Goal: Information Seeking & Learning: Check status

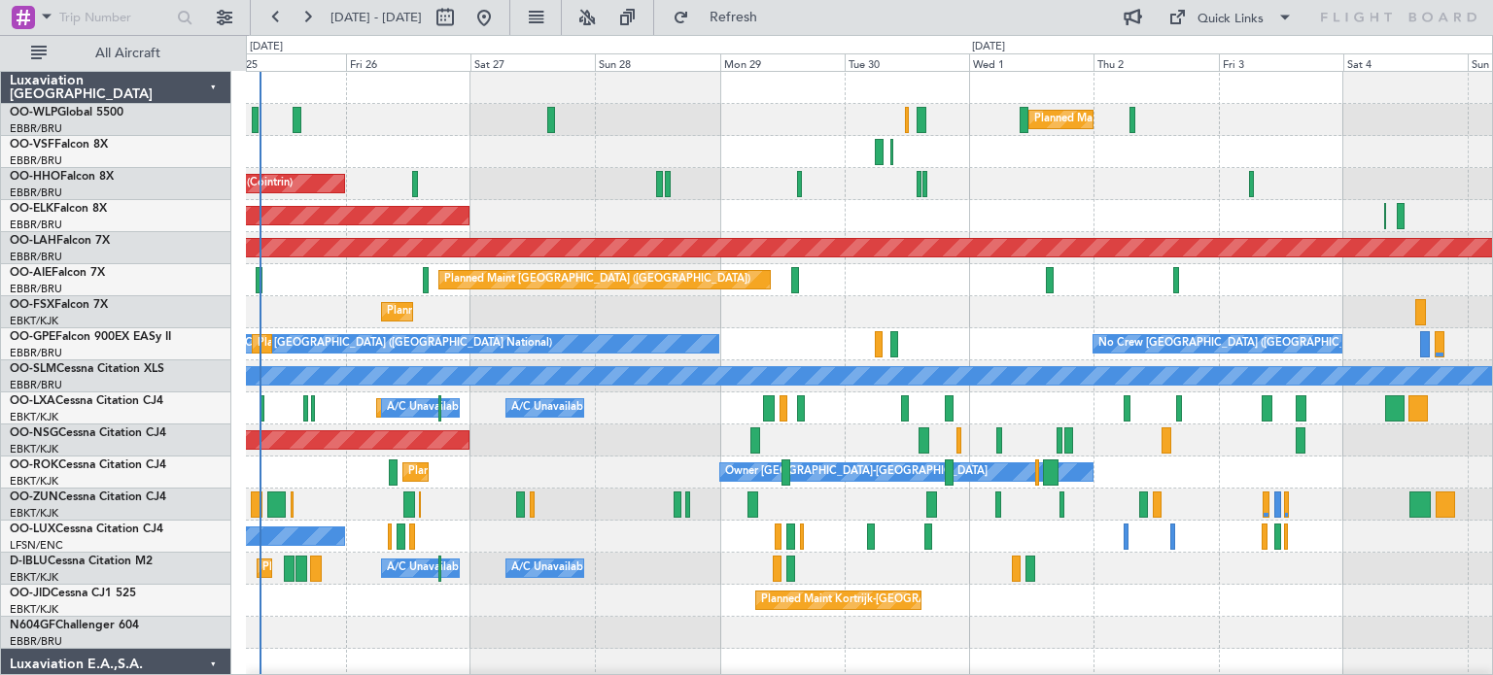
click at [503, 327] on div "Planned Maint Milan (Linate) Planned Maint Geneva ([GEOGRAPHIC_DATA]) Planned M…" at bounding box center [869, 649] width 1246 height 1155
click at [603, 16] on button at bounding box center [587, 17] width 31 height 31
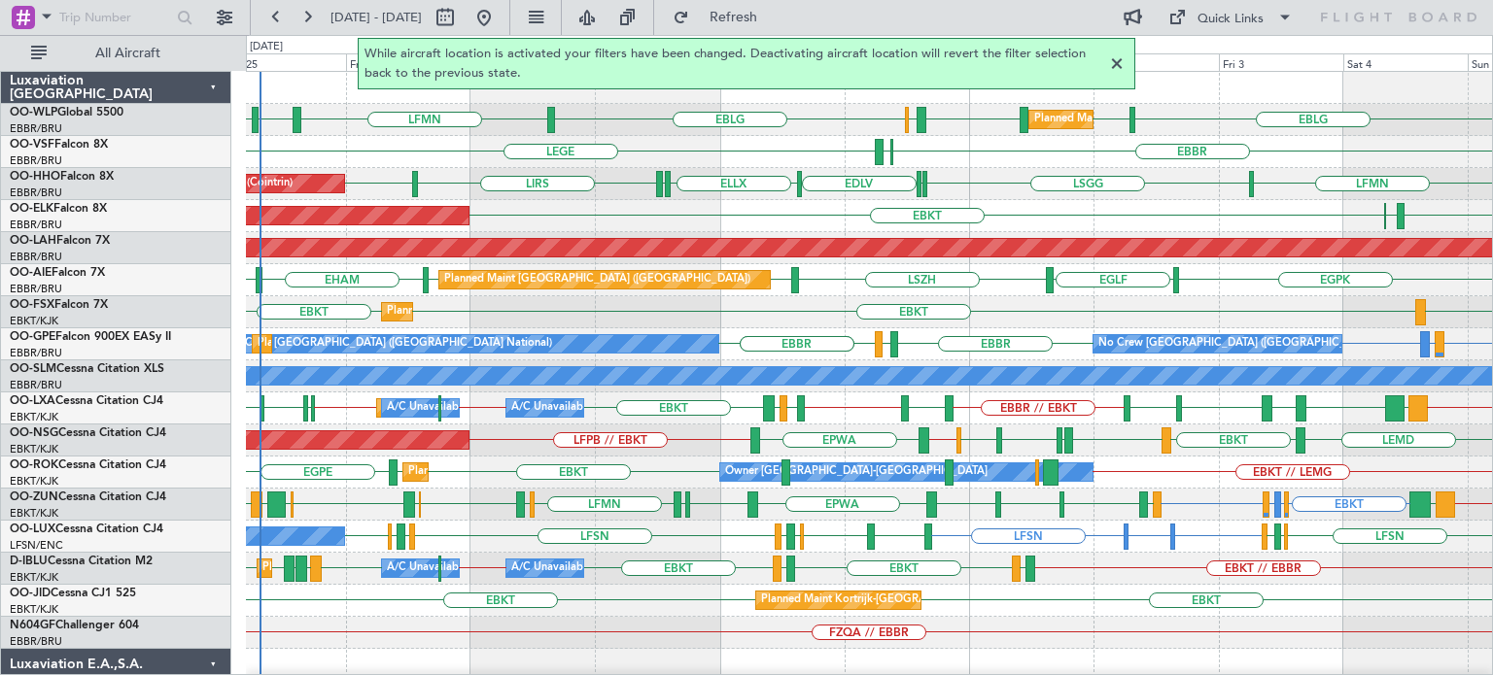
click at [1118, 61] on div at bounding box center [1116, 63] width 23 height 23
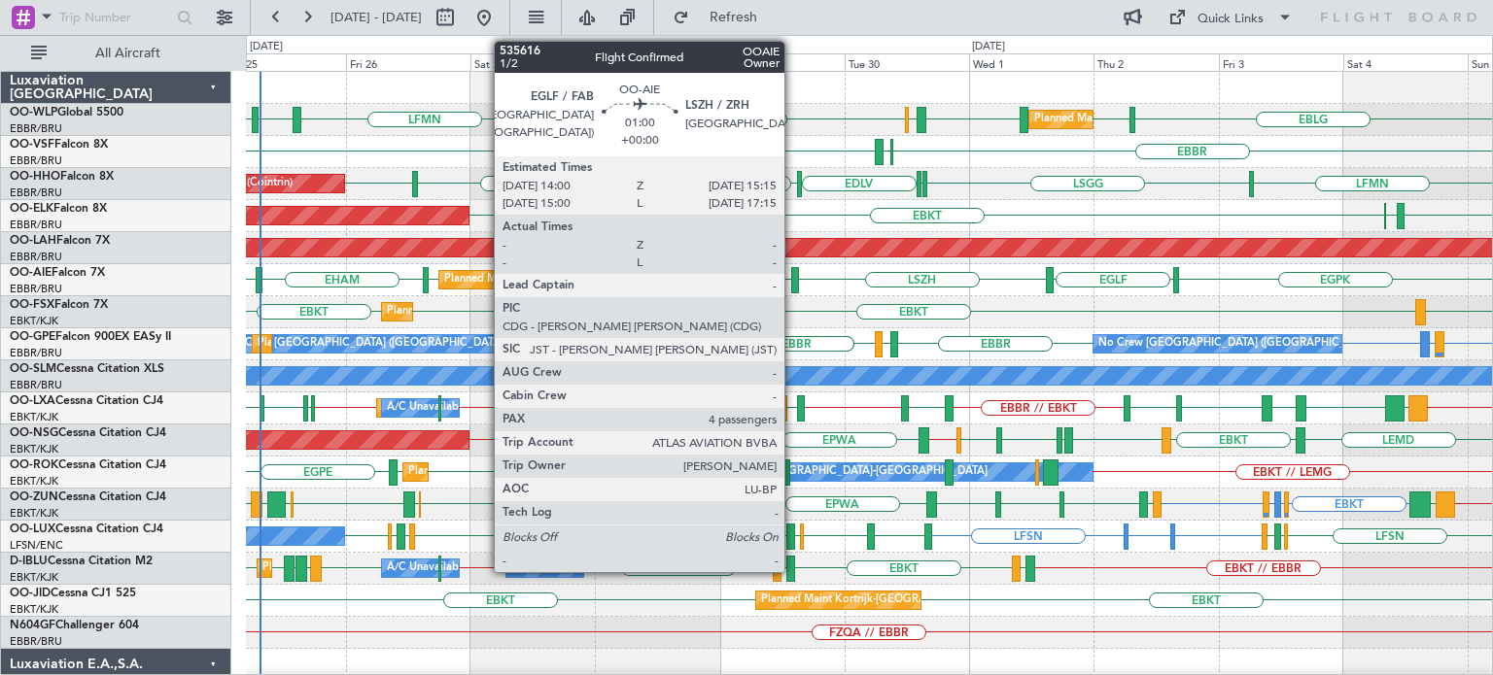
click at [793, 274] on div at bounding box center [794, 280] width 7 height 26
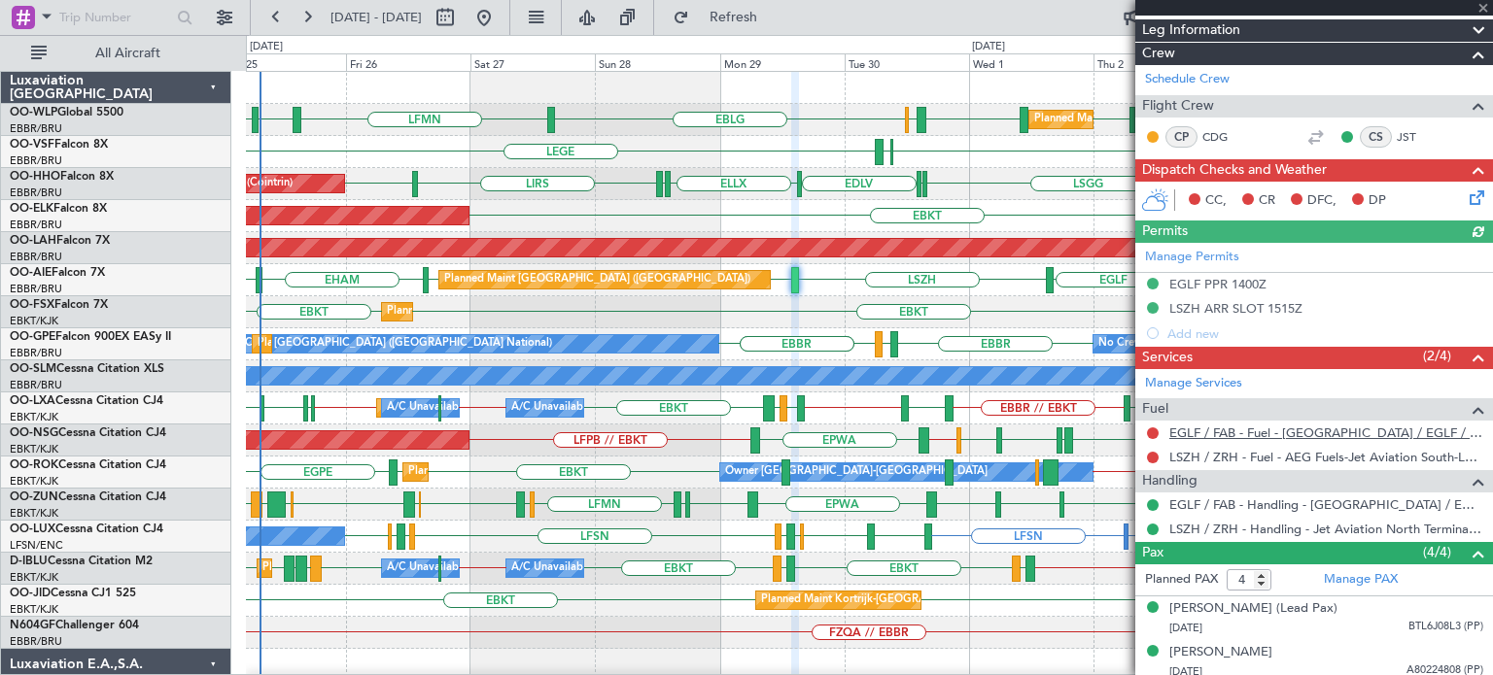
scroll to position [389, 0]
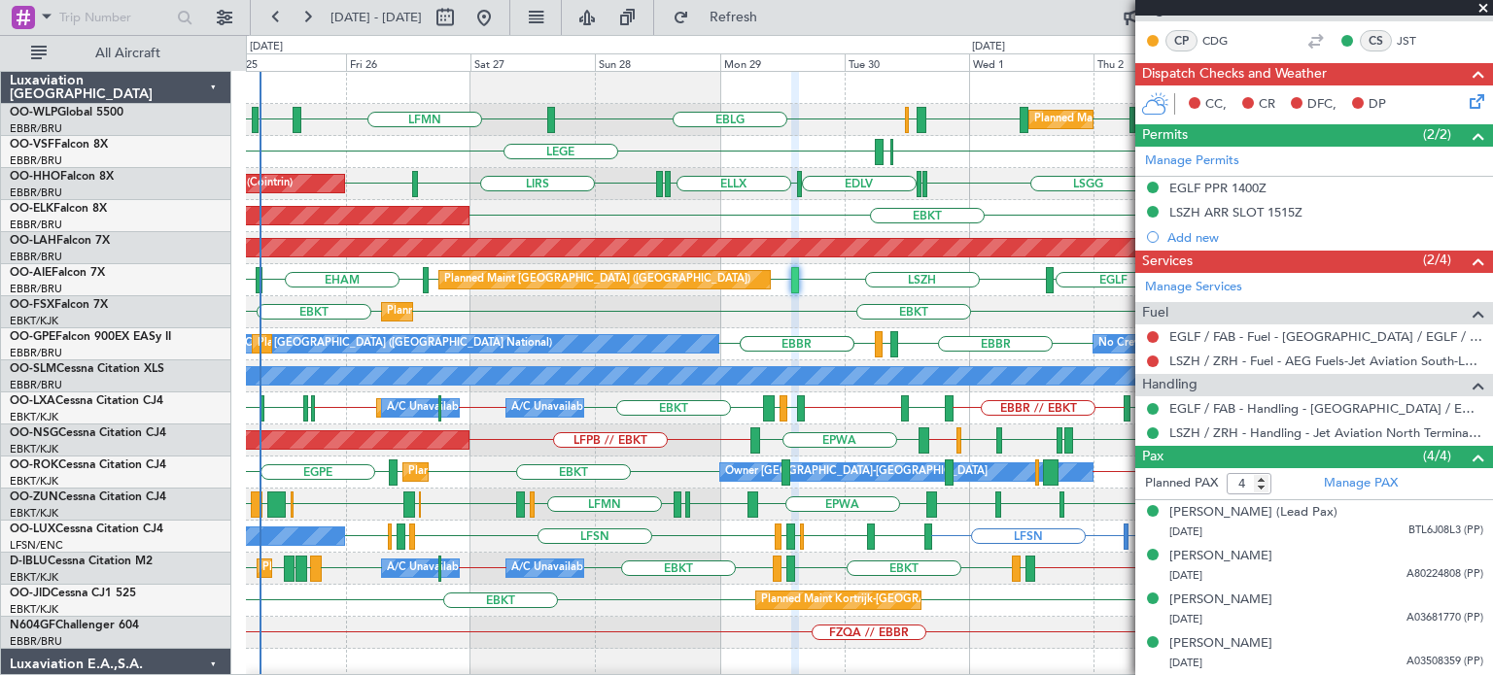
click at [1481, 7] on span at bounding box center [1482, 8] width 19 height 17
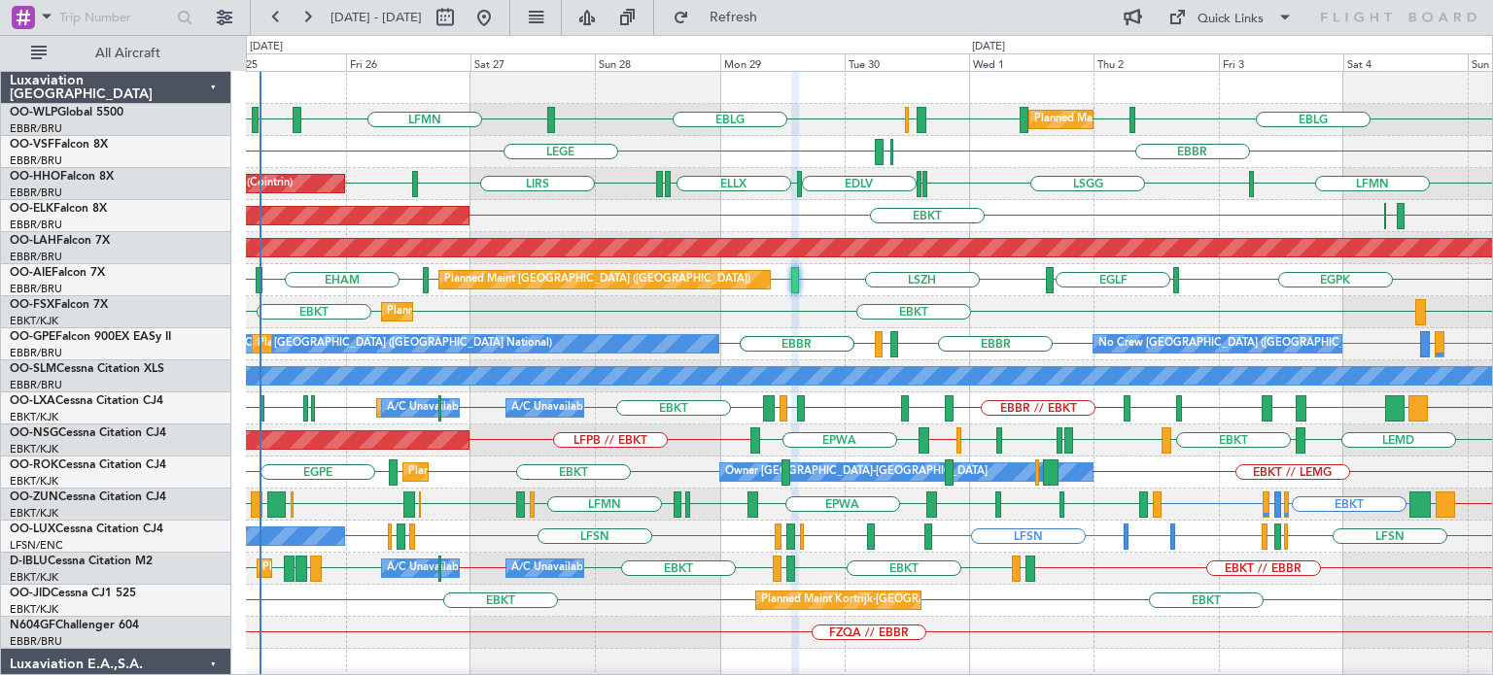
type input "0"
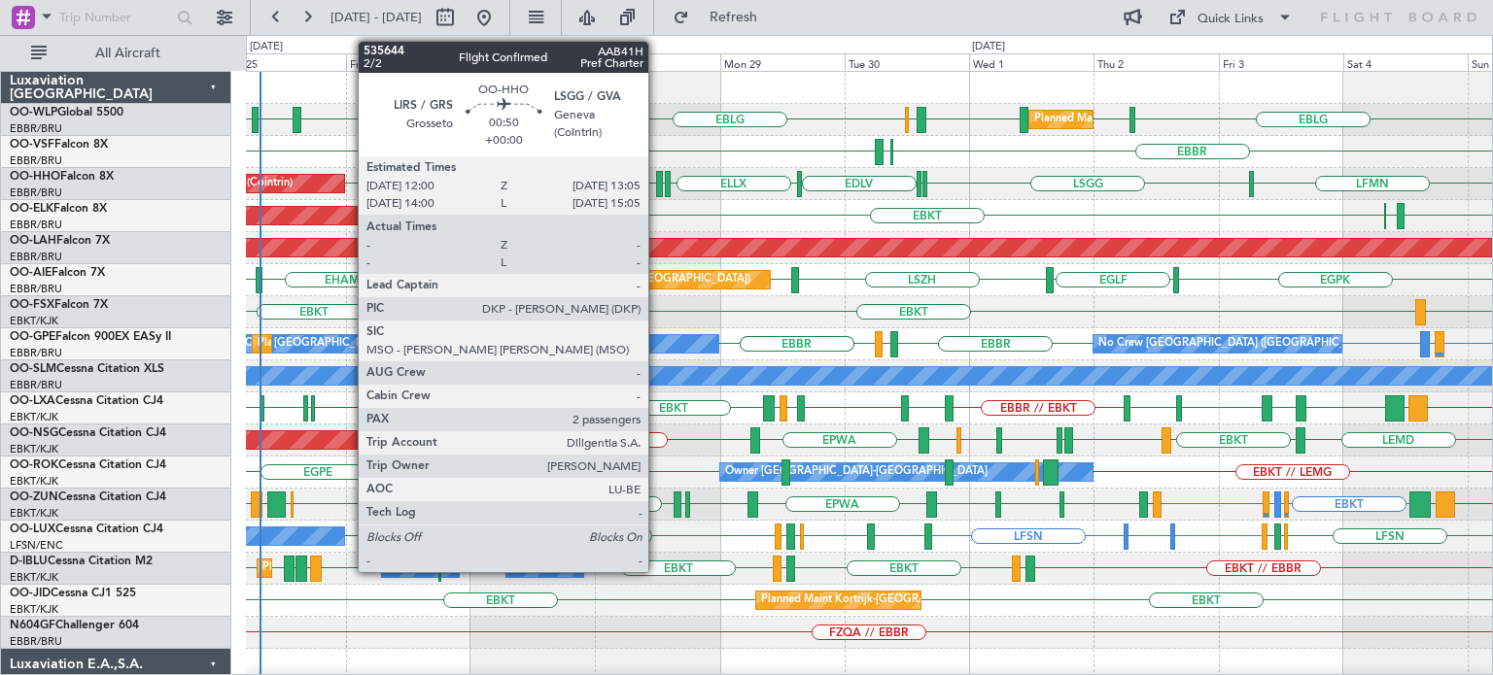
click at [657, 179] on div at bounding box center [659, 184] width 6 height 26
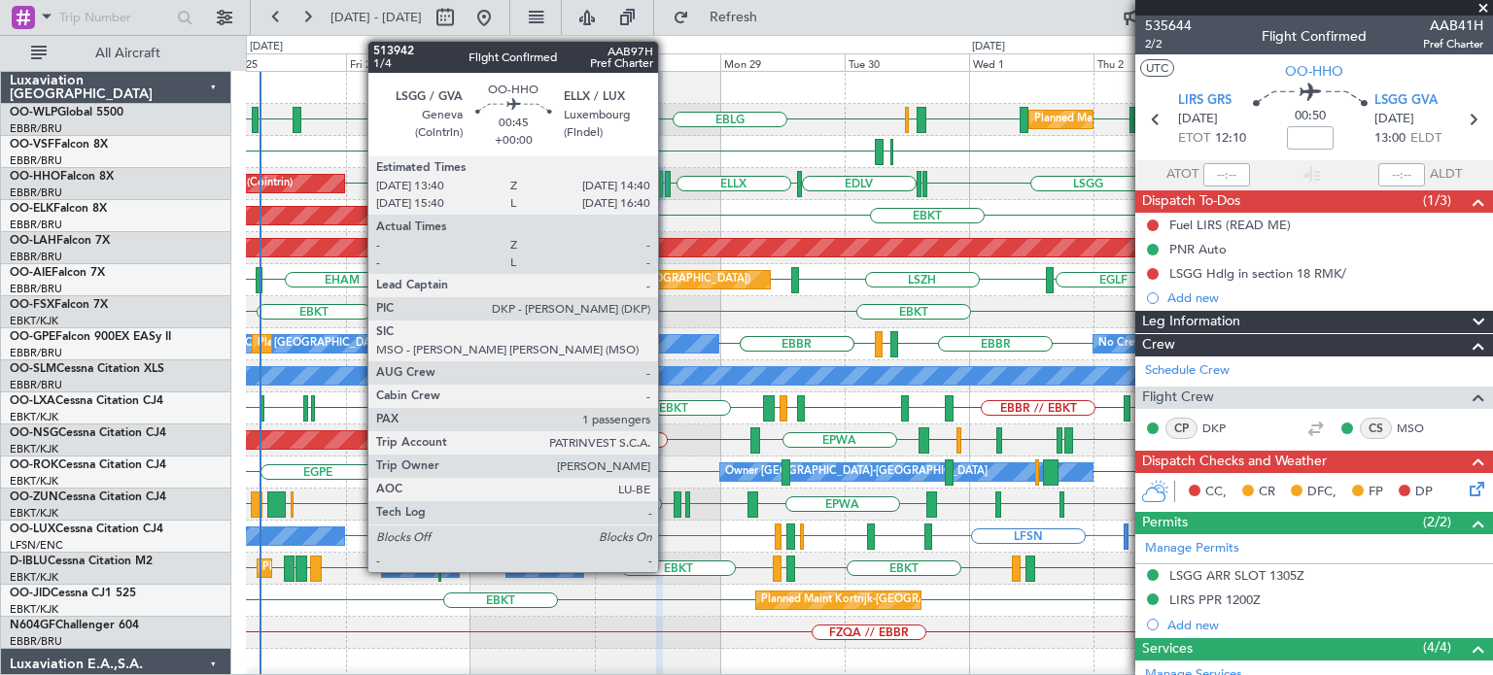
click at [667, 183] on div at bounding box center [668, 184] width 6 height 26
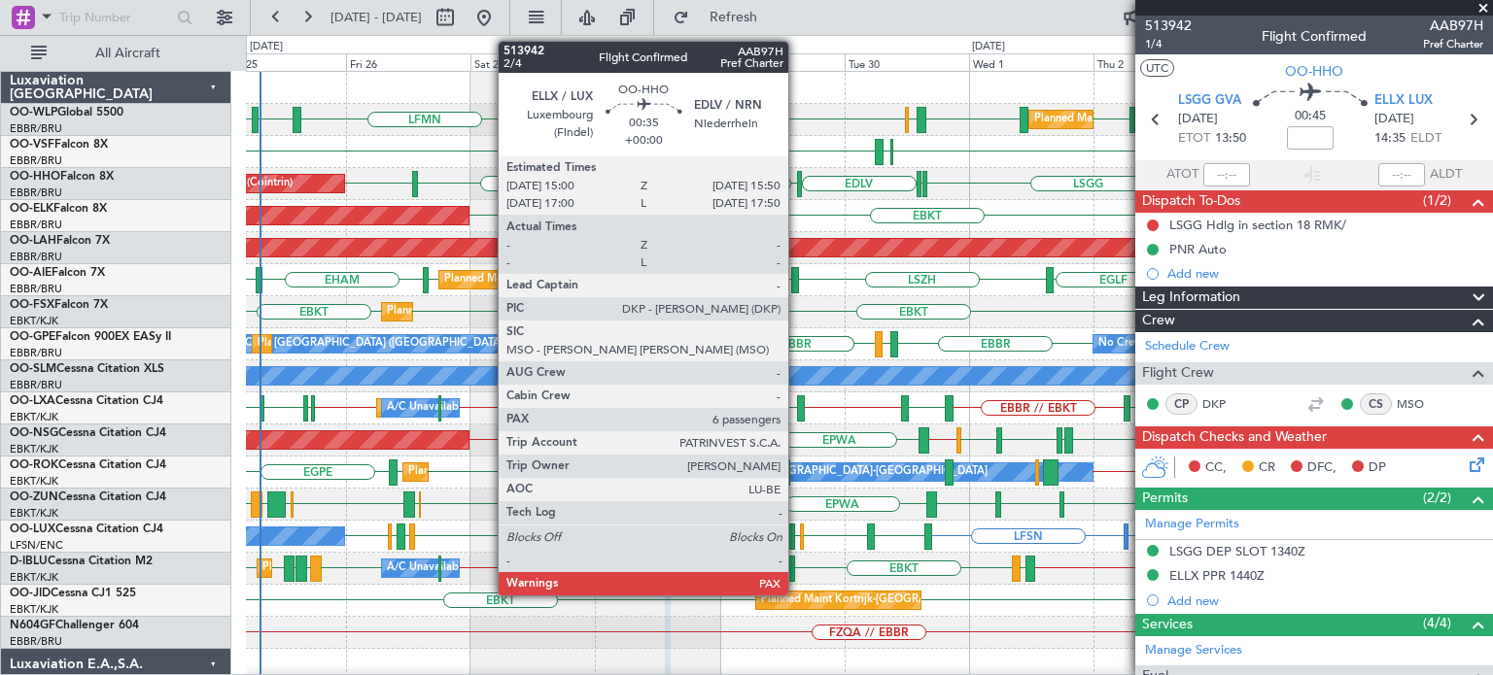
click at [797, 185] on div at bounding box center [799, 184] width 5 height 26
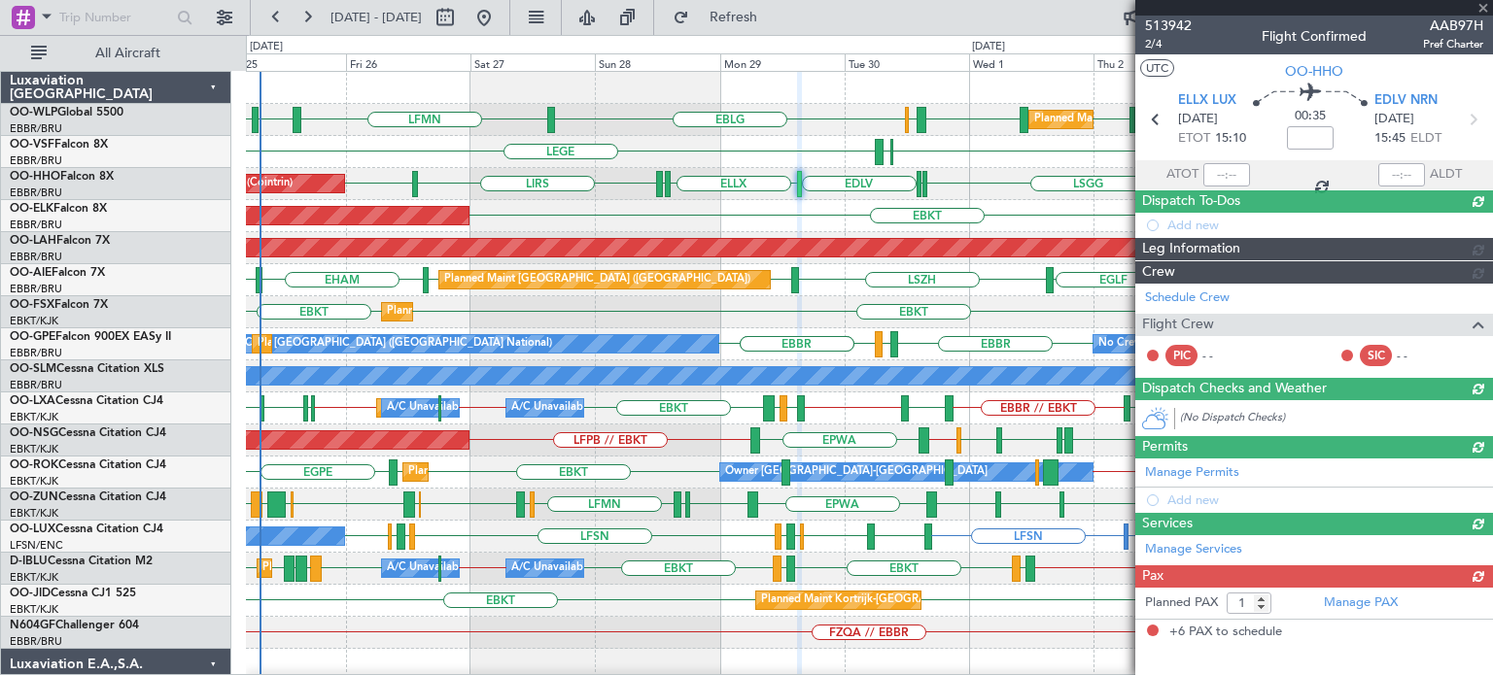
type input "6"
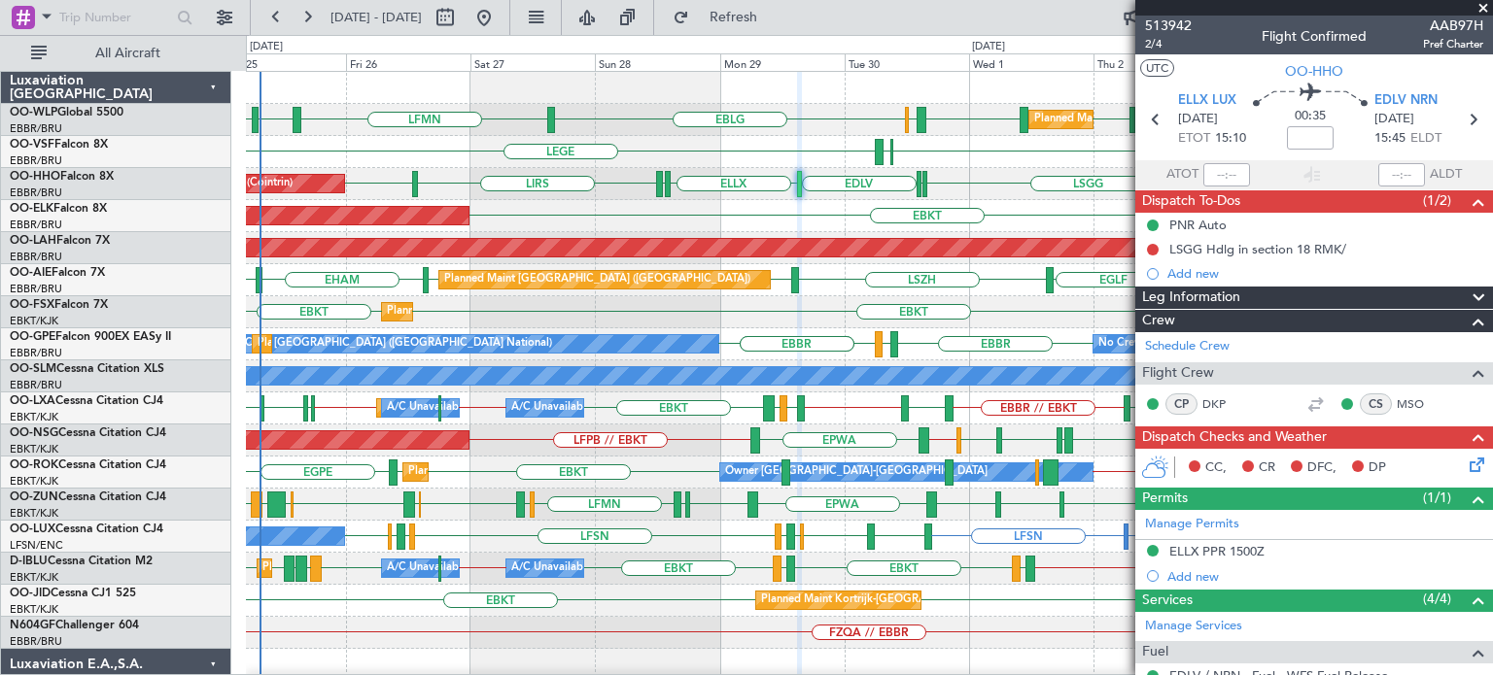
click at [1485, 9] on span at bounding box center [1482, 8] width 19 height 17
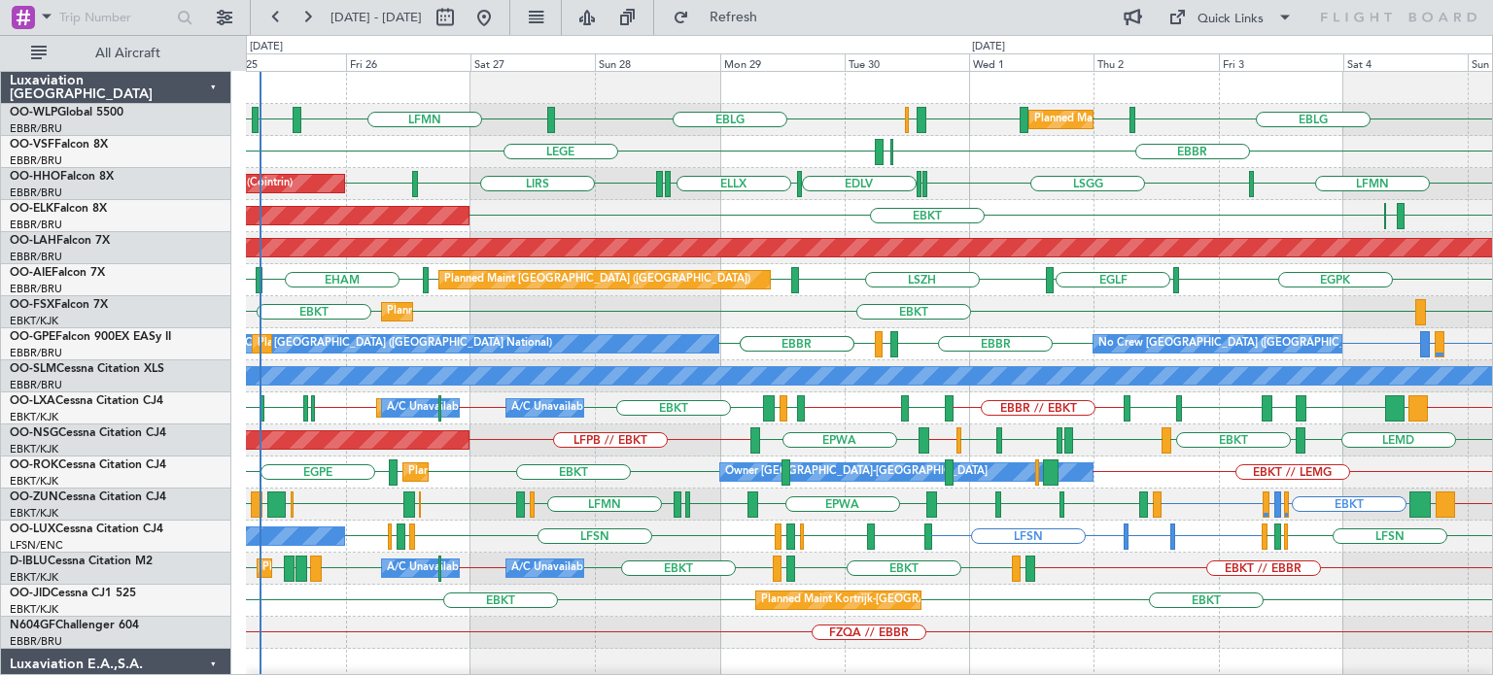
click at [495, 432] on div "LEMD EBKT LIPR EBKT EGNV LFPB EBKT // EBBR EPWA LFPB // EBKT Planned Maint [GEO…" at bounding box center [869, 441] width 1246 height 32
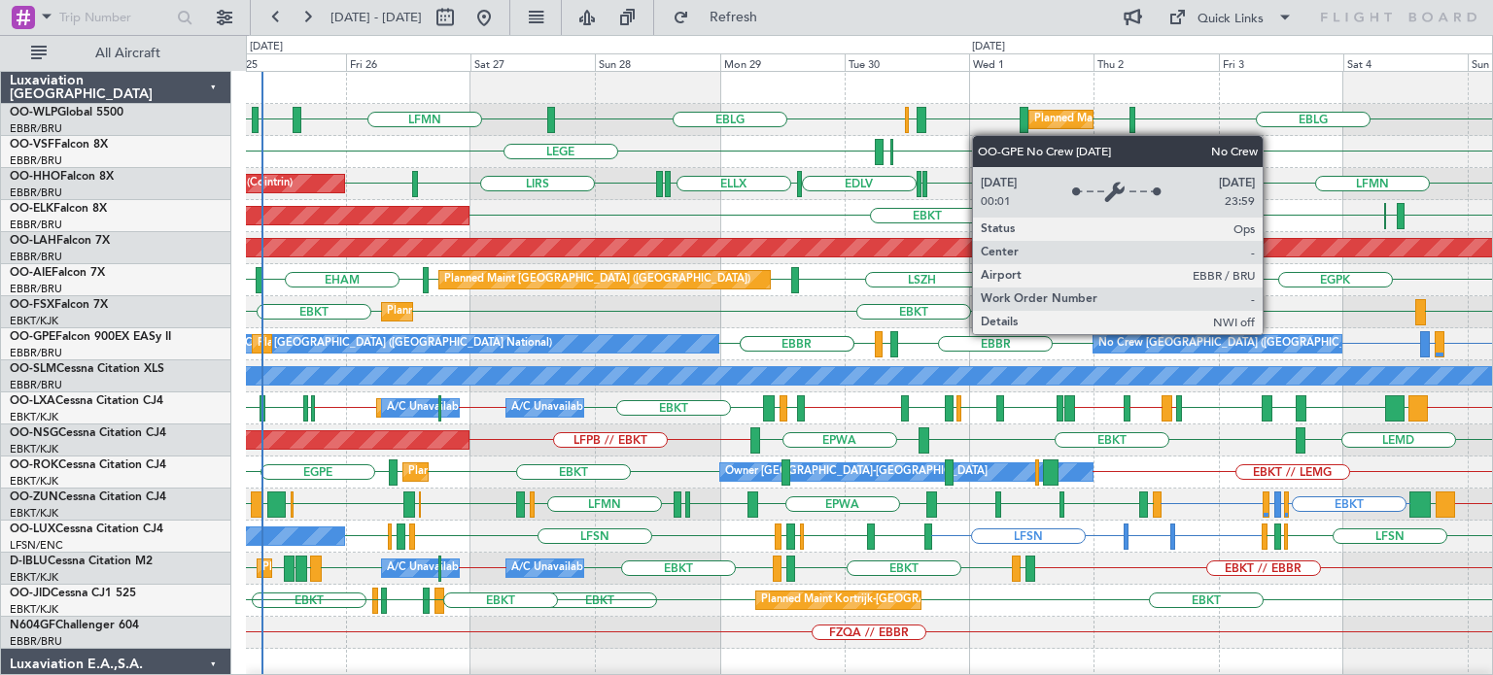
click at [687, 384] on div "LIML LHDC LHDC ELLX EBLG LFMN EBLG LIML EBLG Planned Maint Milan ([GEOGRAPHIC_D…" at bounding box center [869, 649] width 1246 height 1155
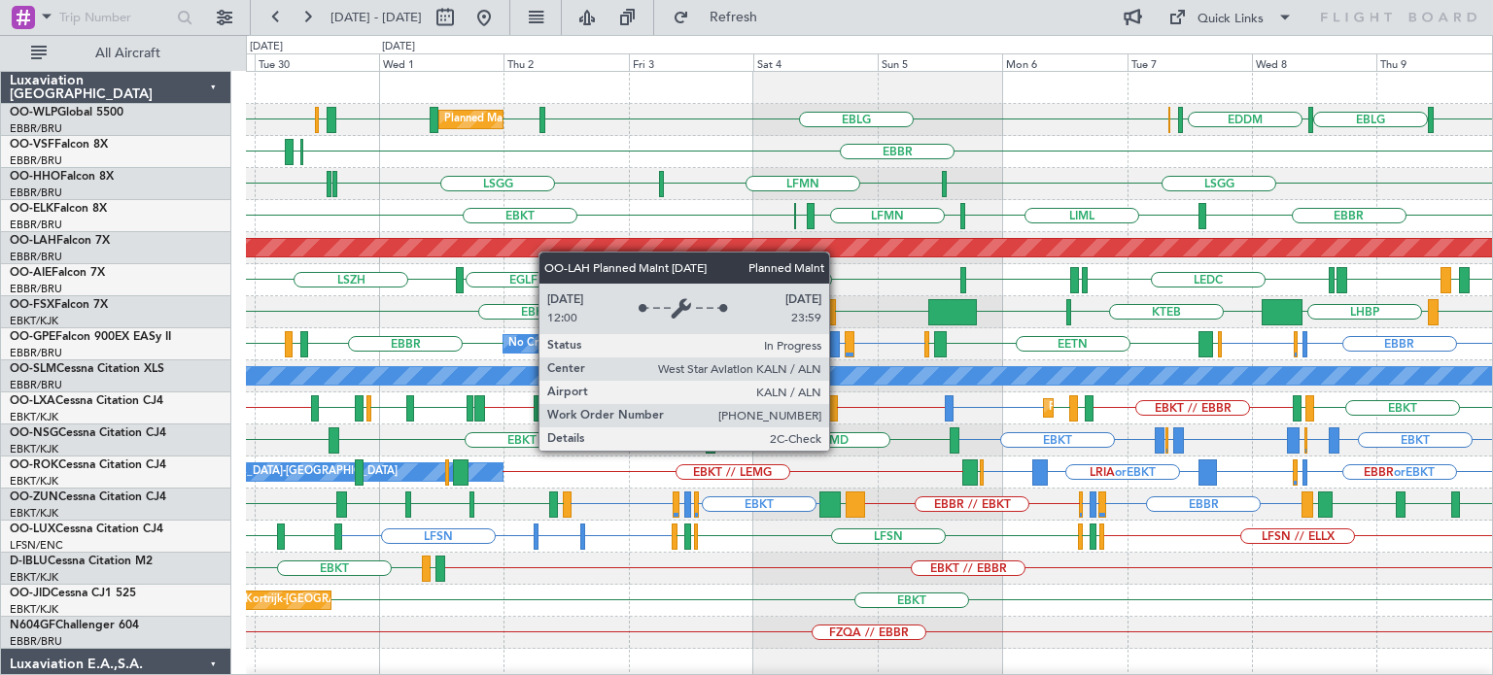
click at [541, 264] on div "EGLF [GEOGRAPHIC_DATA] LEDC LEXJ [GEOGRAPHIC_DATA] [GEOGRAPHIC_DATA] [GEOGRAPHI…" at bounding box center [869, 280] width 1246 height 32
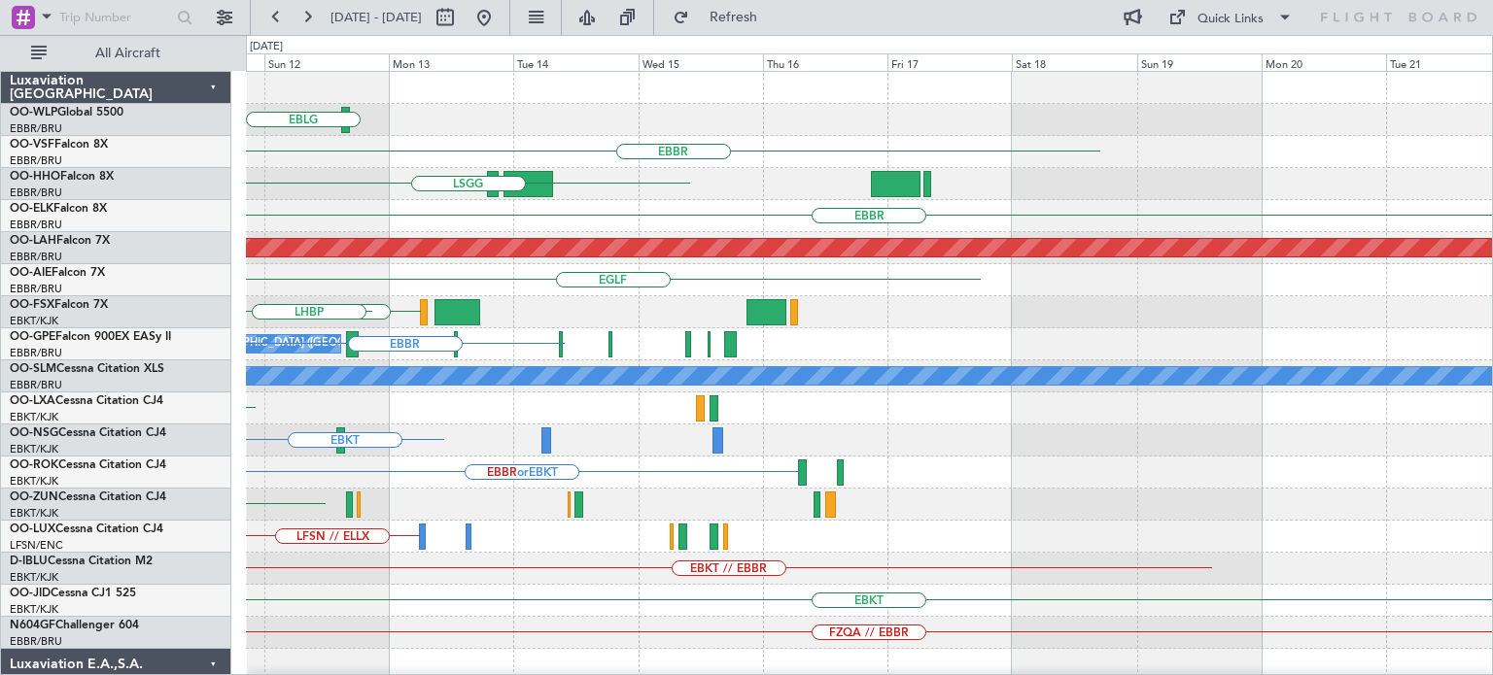
click at [882, 383] on div "LIML EBLG [GEOGRAPHIC_DATA] [GEOGRAPHIC_DATA] [GEOGRAPHIC_DATA] Planned [GEOGRA…" at bounding box center [869, 601] width 1246 height 1058
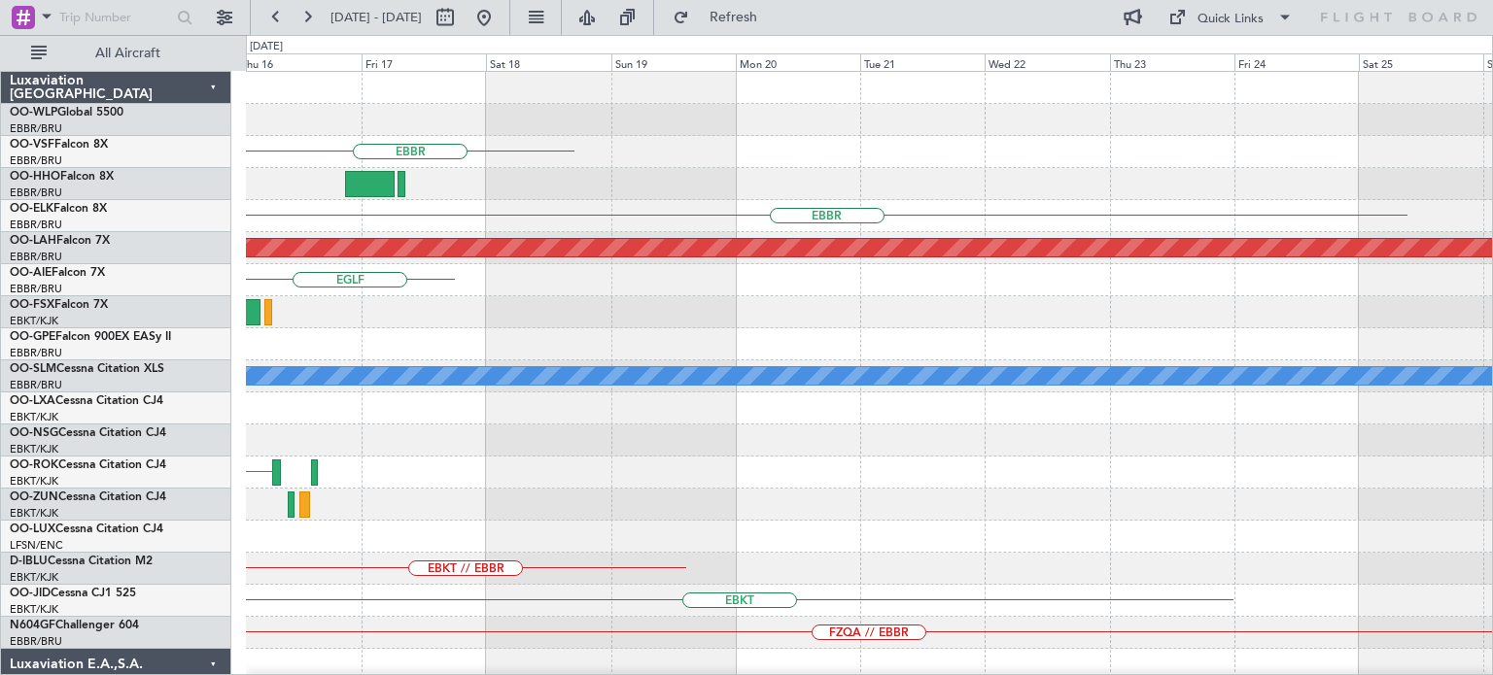
click at [848, 448] on div "EBBR [GEOGRAPHIC_DATA] Planned [GEOGRAPHIC_DATA][PERSON_NAME]-[GEOGRAPHIC_DATA]…" at bounding box center [746, 355] width 1493 height 641
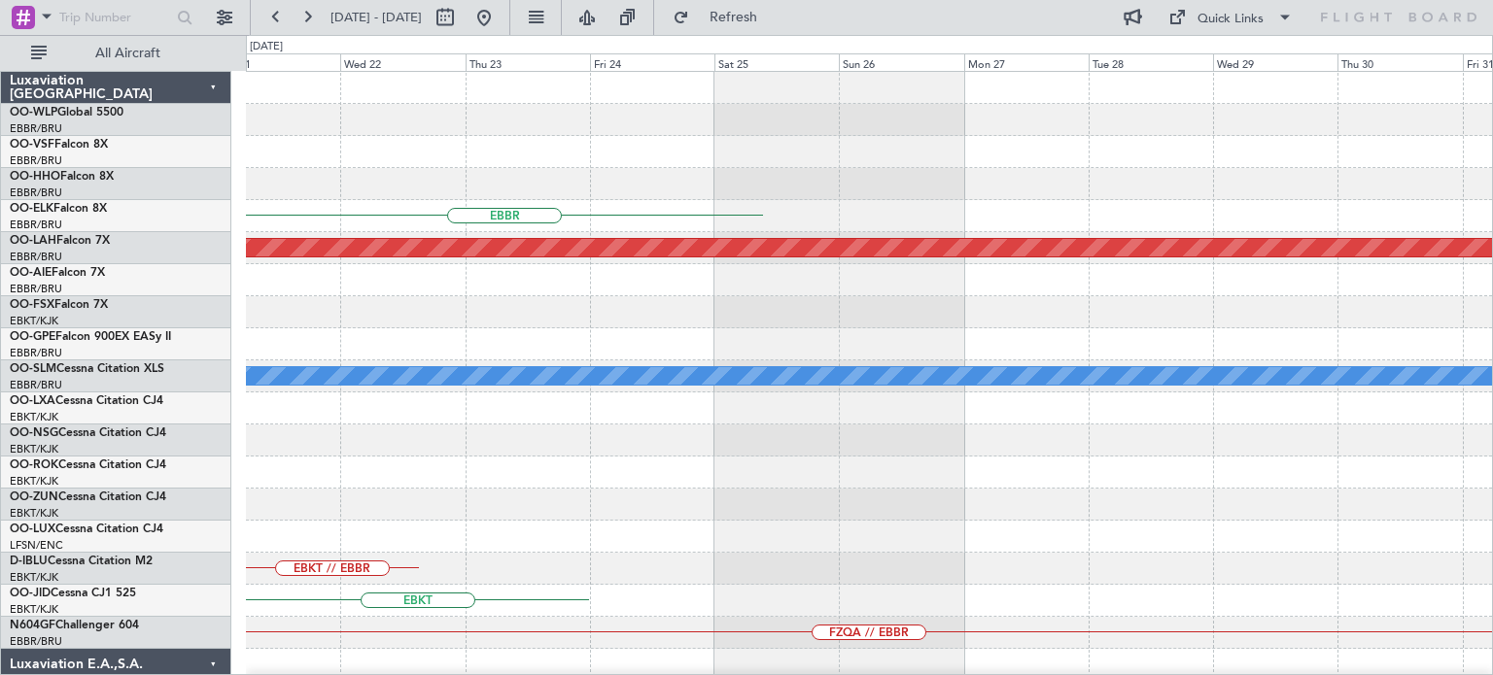
click at [758, 424] on div "EBBR Planned [GEOGRAPHIC_DATA][PERSON_NAME]-[GEOGRAPHIC_DATA][PERSON_NAME] ([GE…" at bounding box center [869, 601] width 1246 height 1058
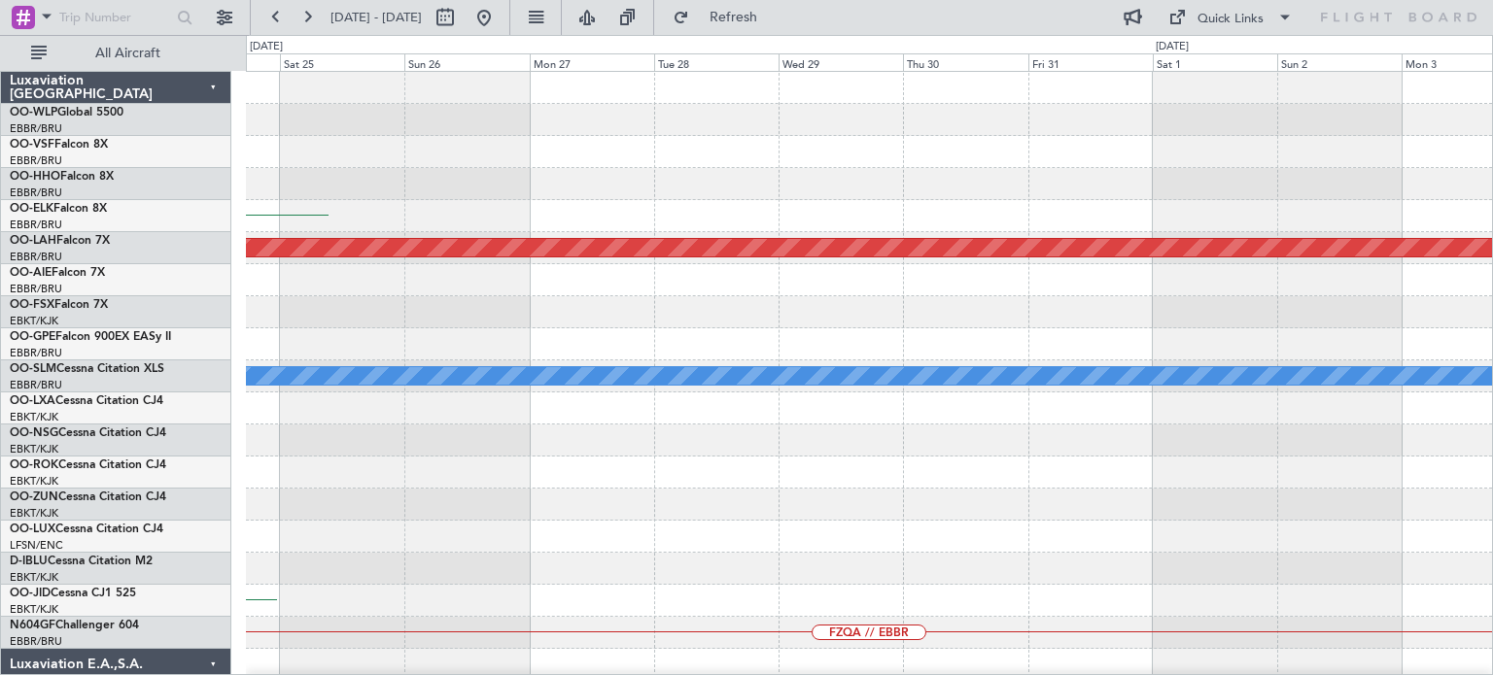
click at [1001, 410] on div "EBBR Planned [GEOGRAPHIC_DATA][PERSON_NAME]-[GEOGRAPHIC_DATA][PERSON_NAME] ([GE…" at bounding box center [869, 601] width 1246 height 1058
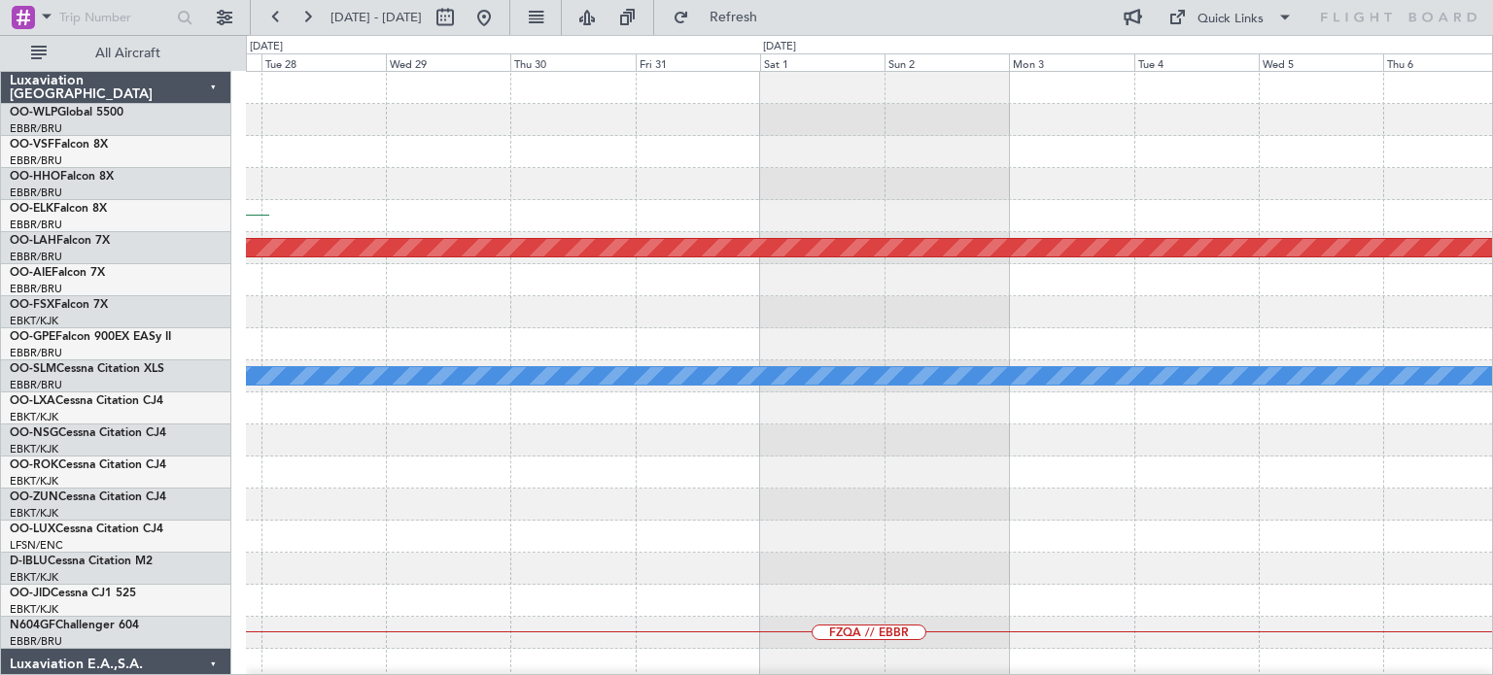
click at [1008, 412] on div "EBBR Planned [GEOGRAPHIC_DATA][PERSON_NAME]-[GEOGRAPHIC_DATA][PERSON_NAME] ([GE…" at bounding box center [869, 601] width 1246 height 1058
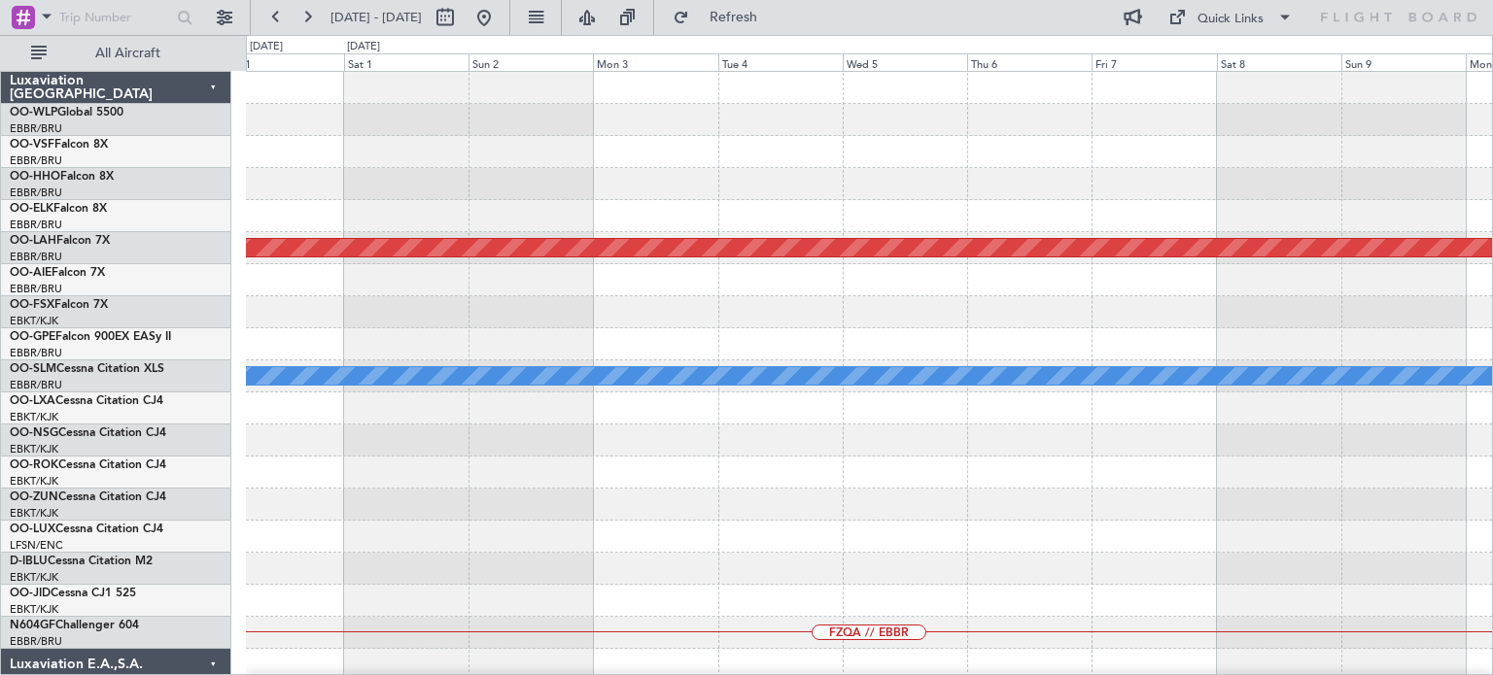
click at [914, 415] on div "Planned Maint [PERSON_NAME]-[GEOGRAPHIC_DATA][PERSON_NAME] ([GEOGRAPHIC_DATA][P…" at bounding box center [869, 601] width 1246 height 1058
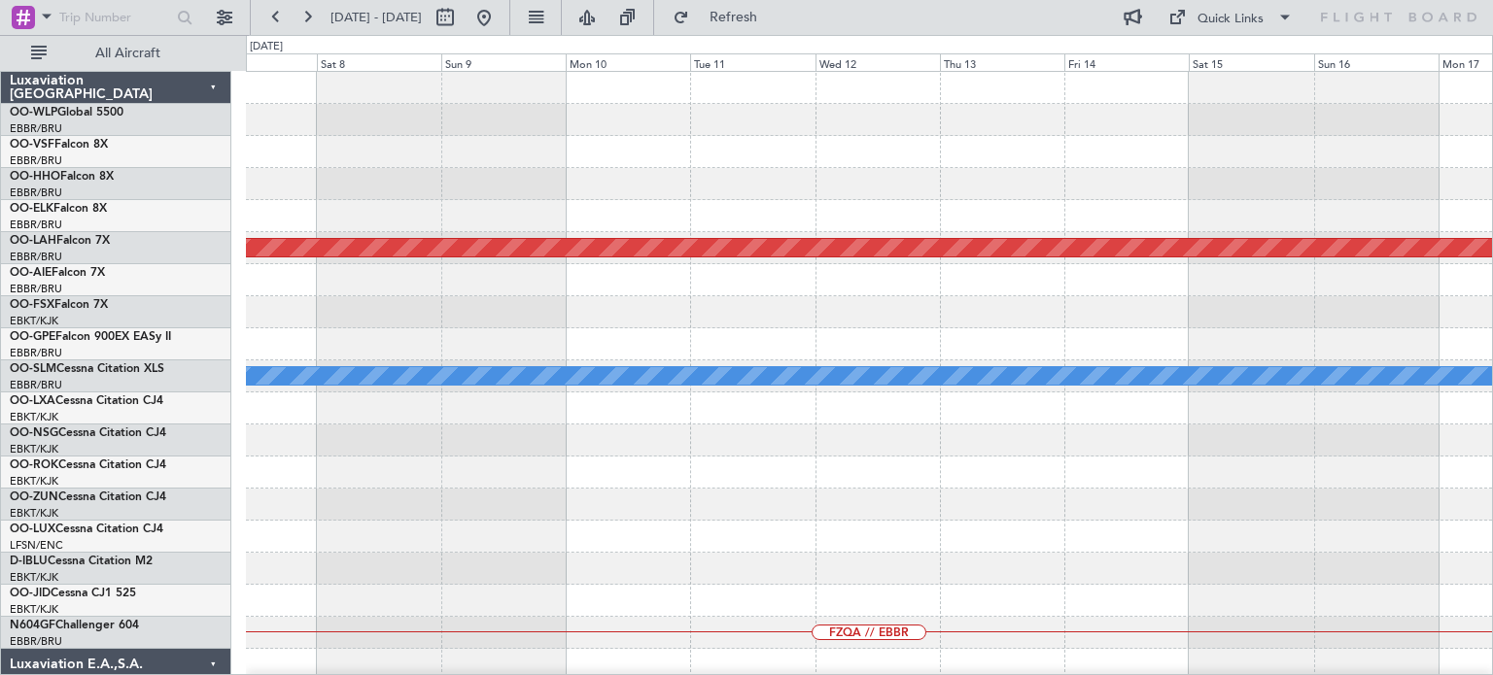
click at [994, 450] on div "Planned Maint [PERSON_NAME]-[GEOGRAPHIC_DATA][PERSON_NAME] ([GEOGRAPHIC_DATA][P…" at bounding box center [869, 601] width 1246 height 1058
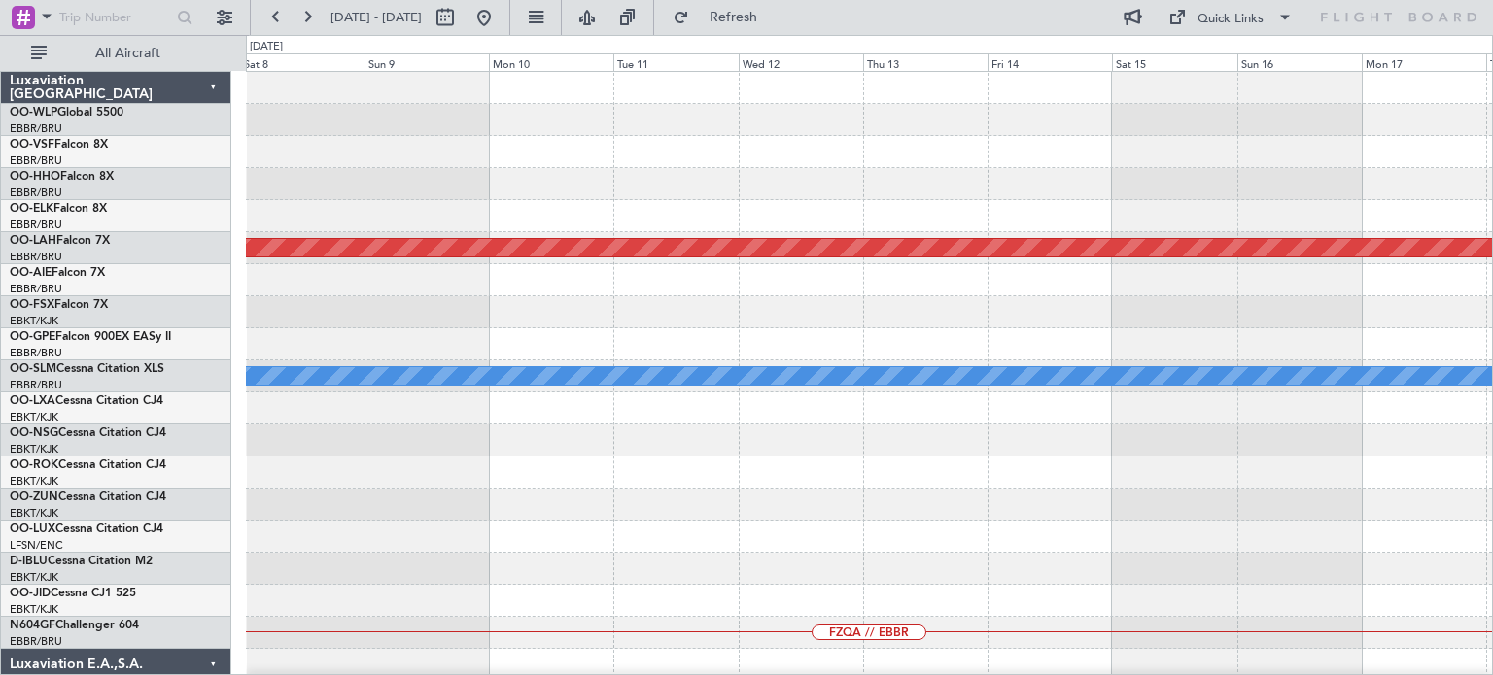
click at [950, 448] on div at bounding box center [869, 441] width 1246 height 32
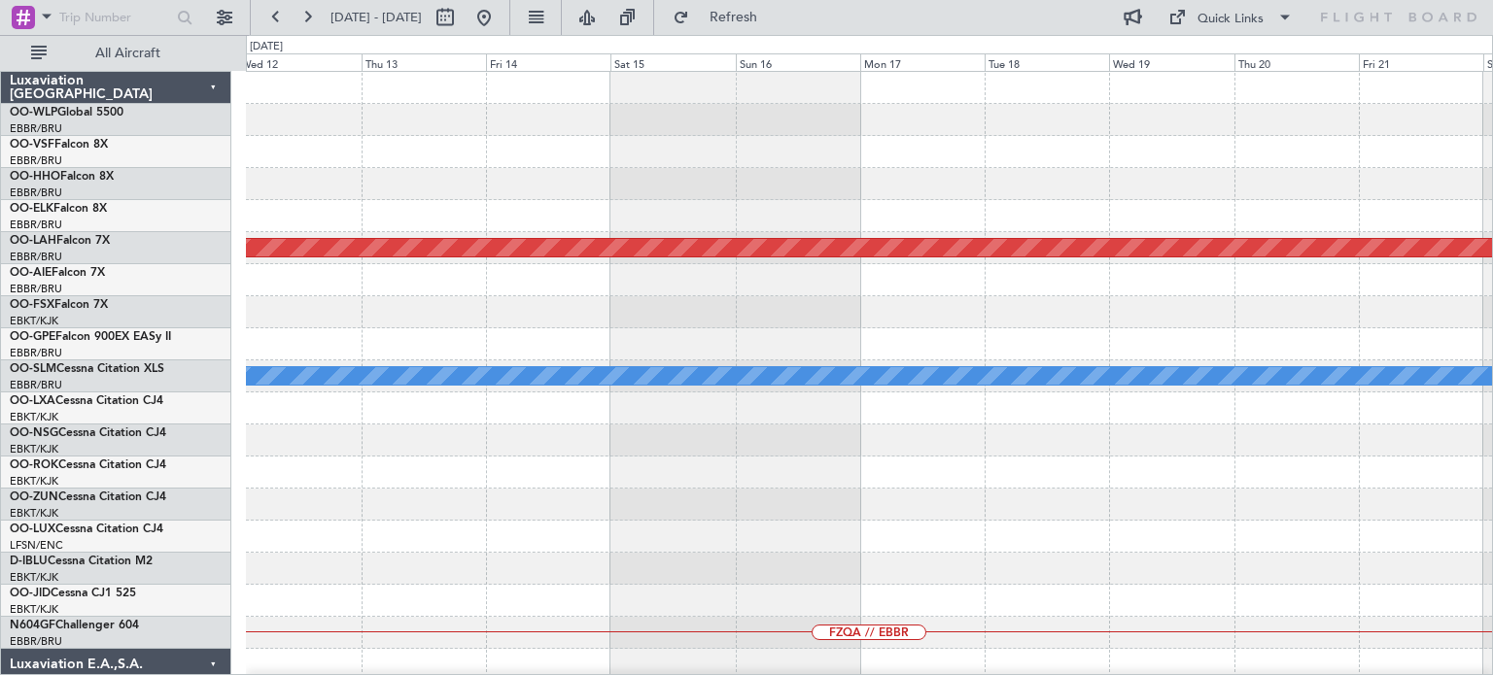
click at [1041, 451] on div "Planned Maint [PERSON_NAME]-[GEOGRAPHIC_DATA][PERSON_NAME] ([GEOGRAPHIC_DATA][P…" at bounding box center [869, 601] width 1246 height 1058
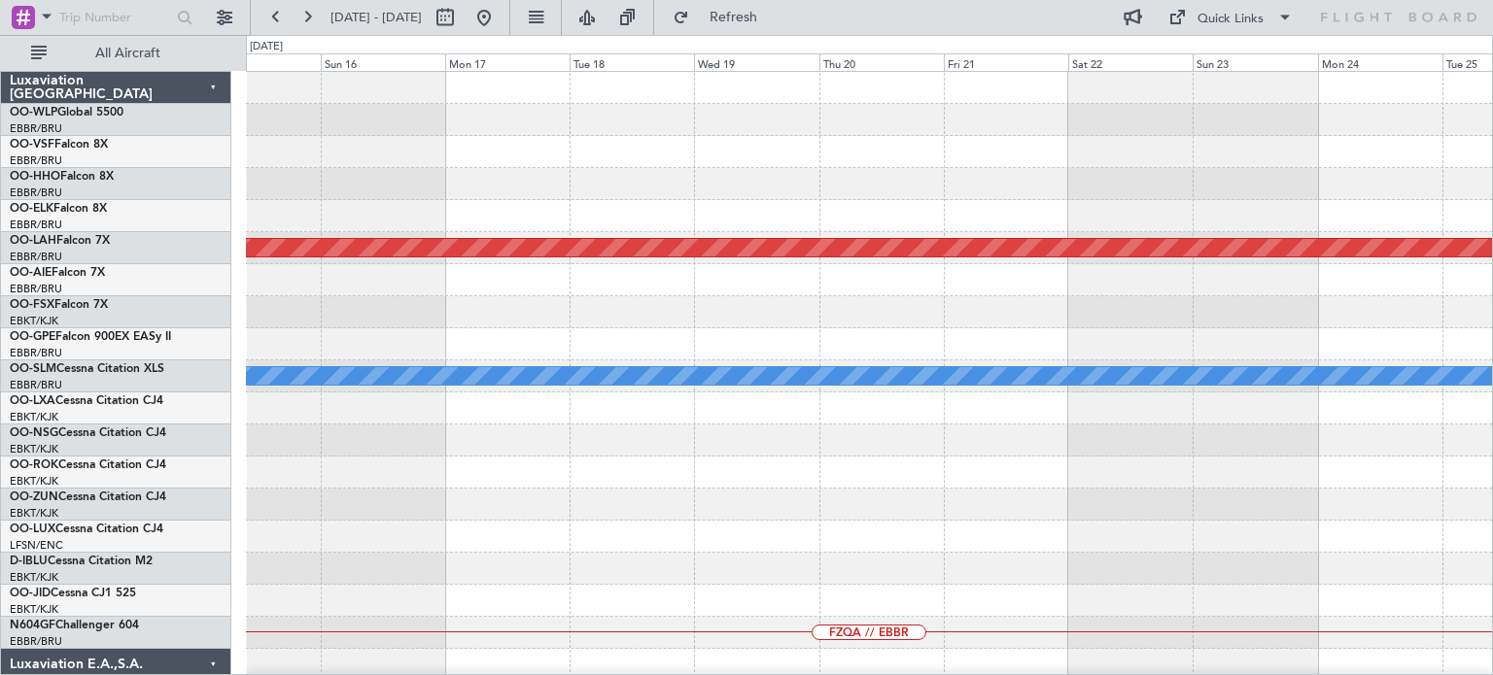
click at [1048, 458] on div "Planned Maint [PERSON_NAME]-[GEOGRAPHIC_DATA][PERSON_NAME] ([GEOGRAPHIC_DATA][P…" at bounding box center [869, 601] width 1246 height 1058
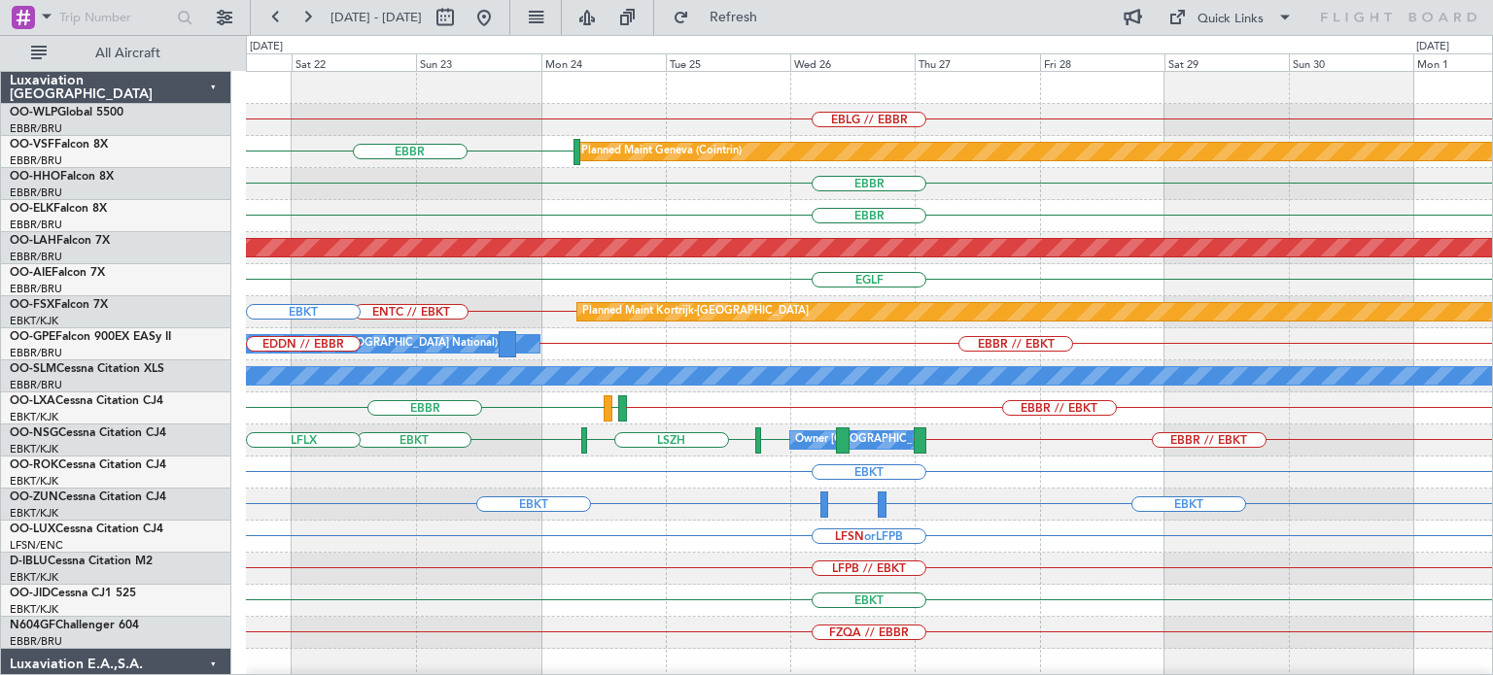
click at [1048, 442] on div "EBLG // EBBR [GEOGRAPHIC_DATA] Planned Maint Geneva ([GEOGRAPHIC_DATA]) [GEOGRA…" at bounding box center [869, 601] width 1246 height 1058
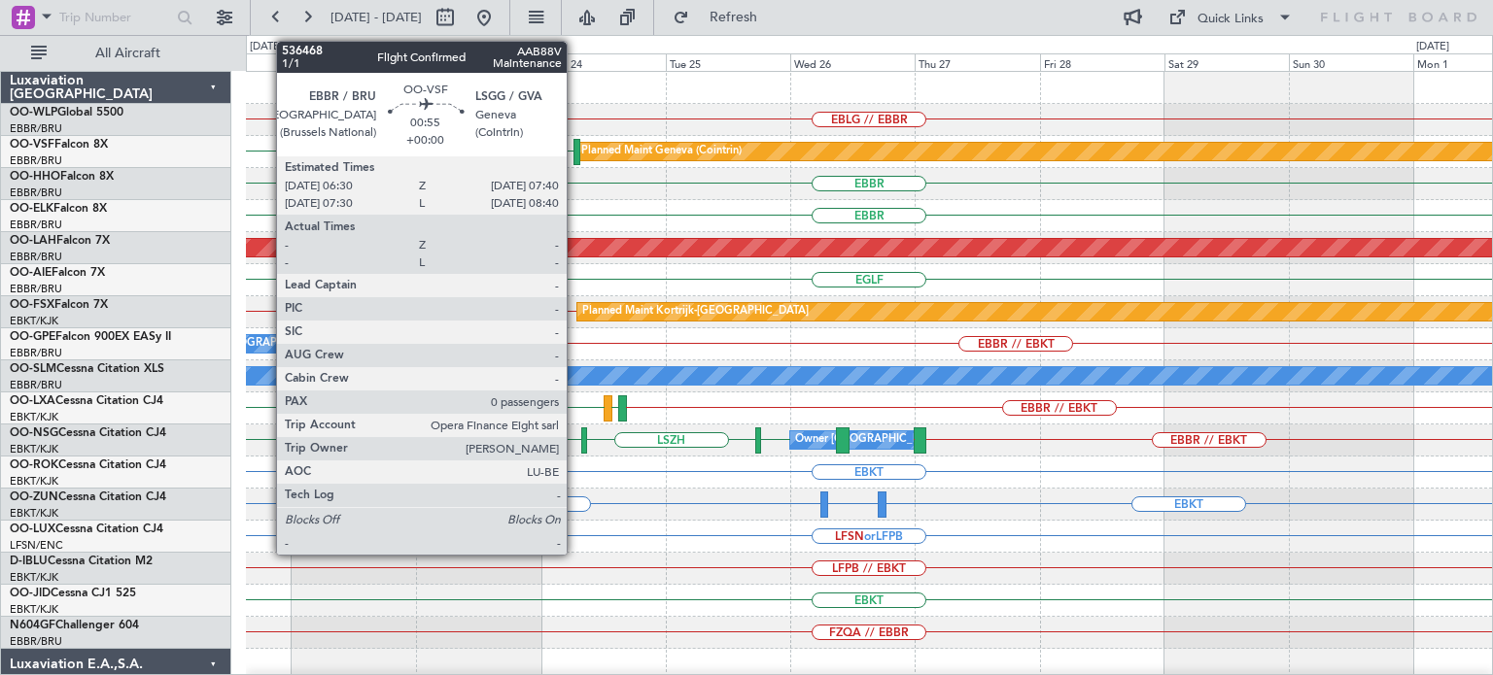
click at [575, 149] on div at bounding box center [576, 152] width 7 height 26
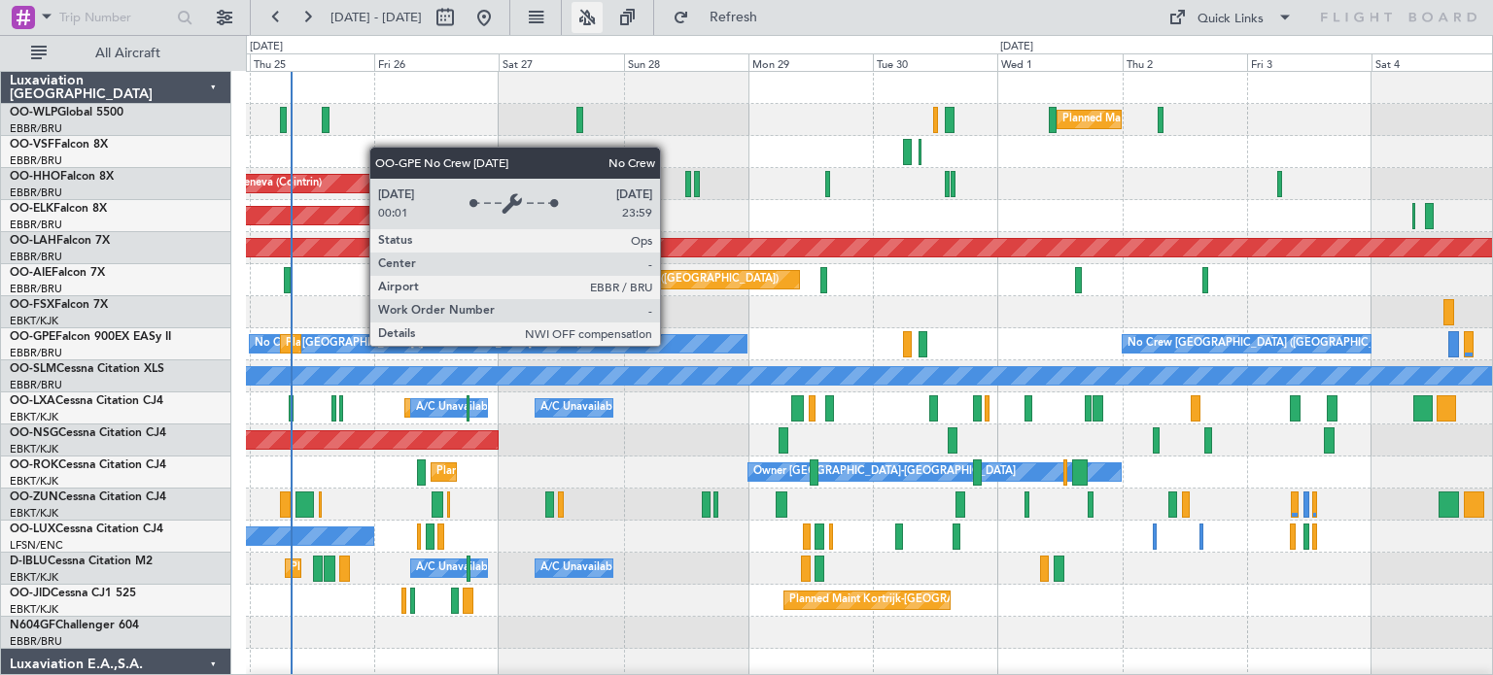
click at [603, 22] on button at bounding box center [587, 17] width 31 height 31
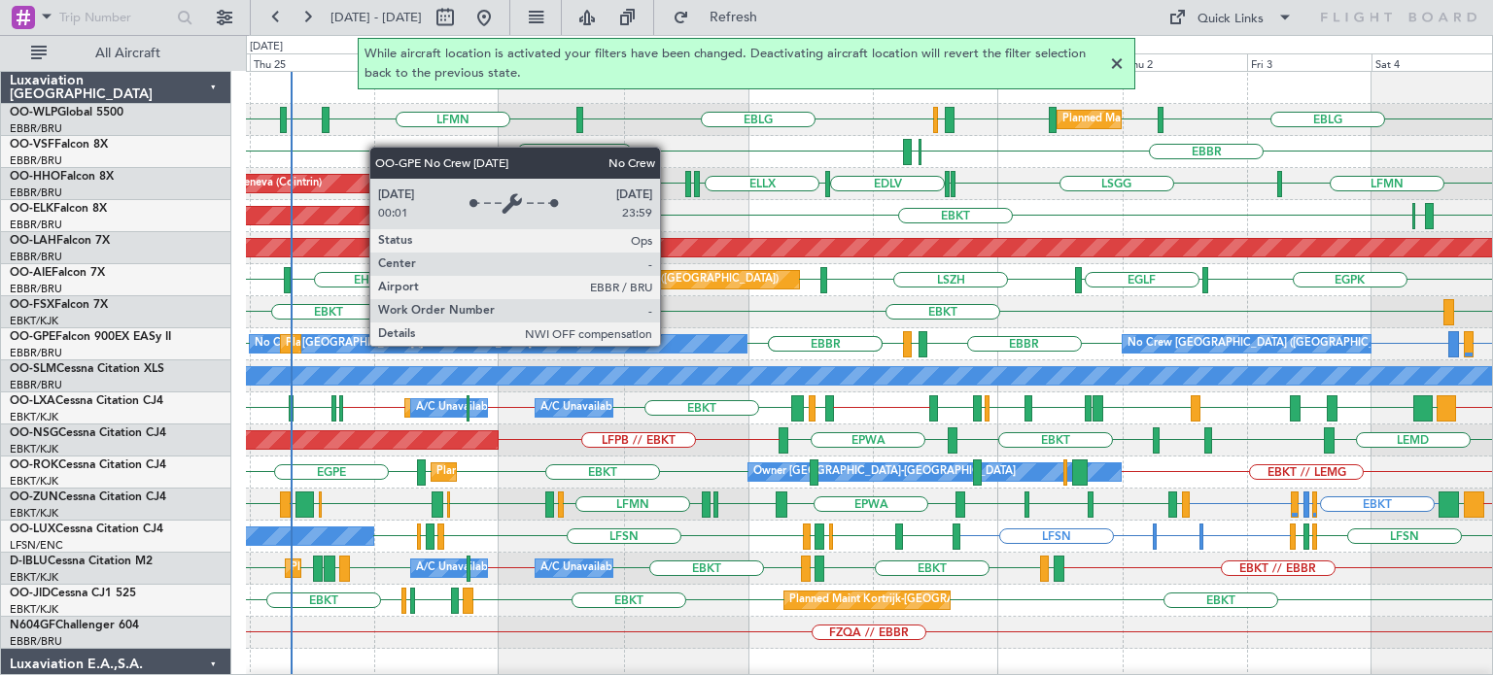
click at [1112, 62] on div at bounding box center [1116, 63] width 23 height 23
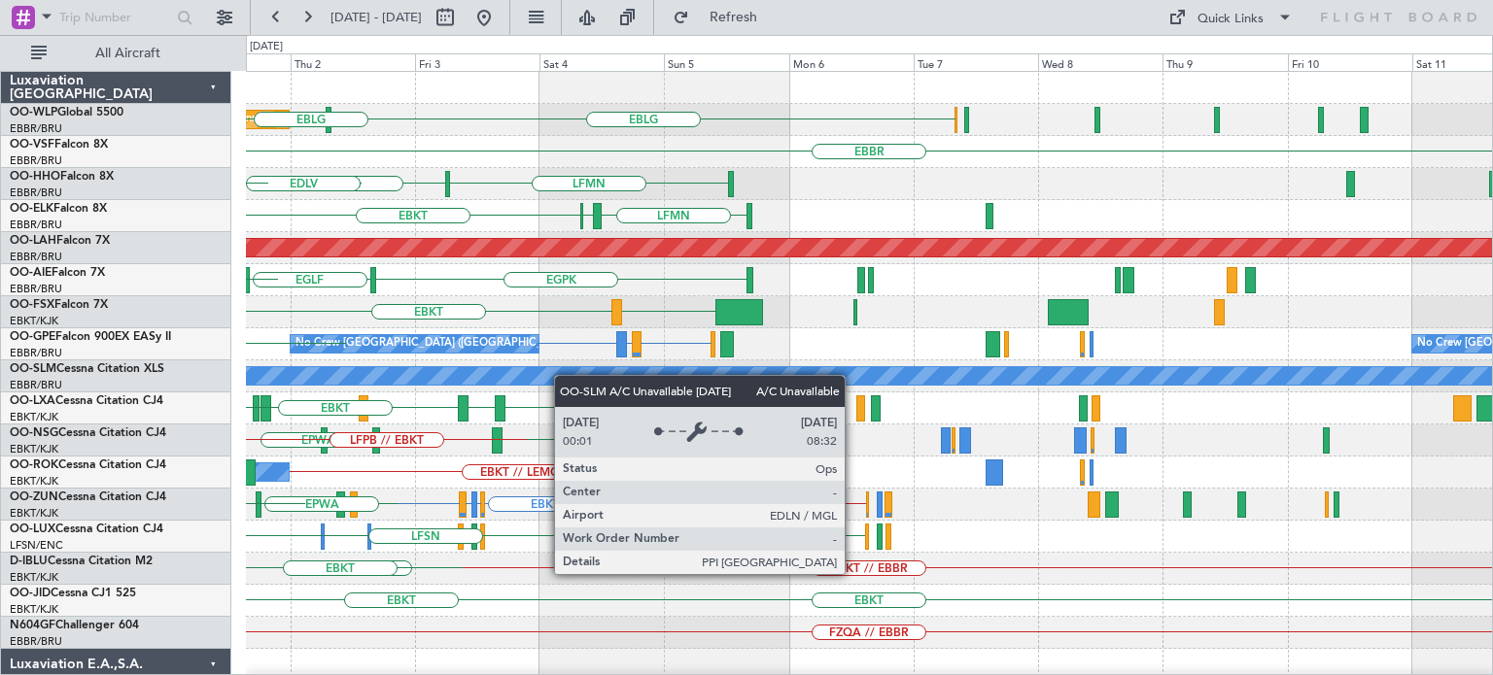
click at [529, 380] on div "EBLG LIML Planned Maint Milan (Linate) ELLX LHDC LHDC EBLG EBBR ELLX LEGE LFMN …" at bounding box center [869, 649] width 1246 height 1155
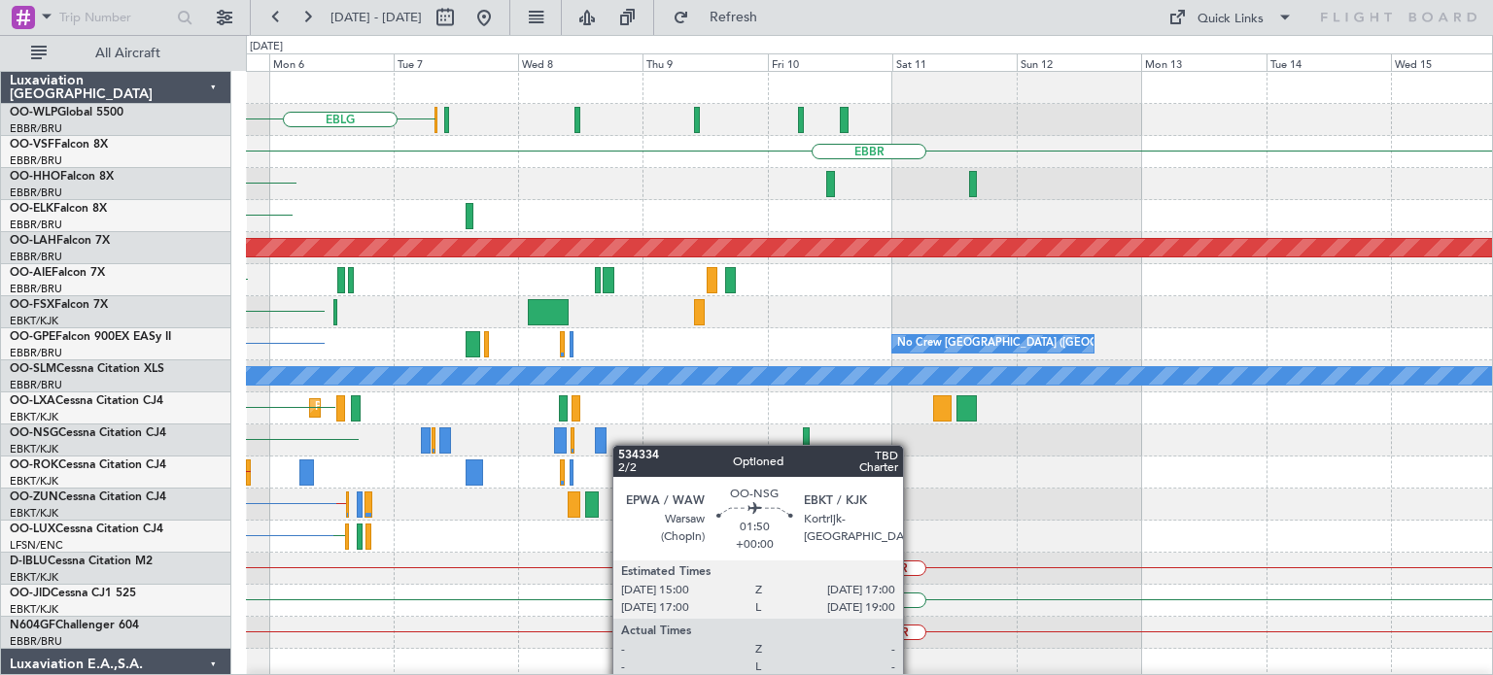
click at [622, 445] on div "EBLG EBBR LFMN EBBR LFMN EBKT Planned Maint Alton-st Louis (St Louis Regl) EGPK…" at bounding box center [869, 649] width 1246 height 1155
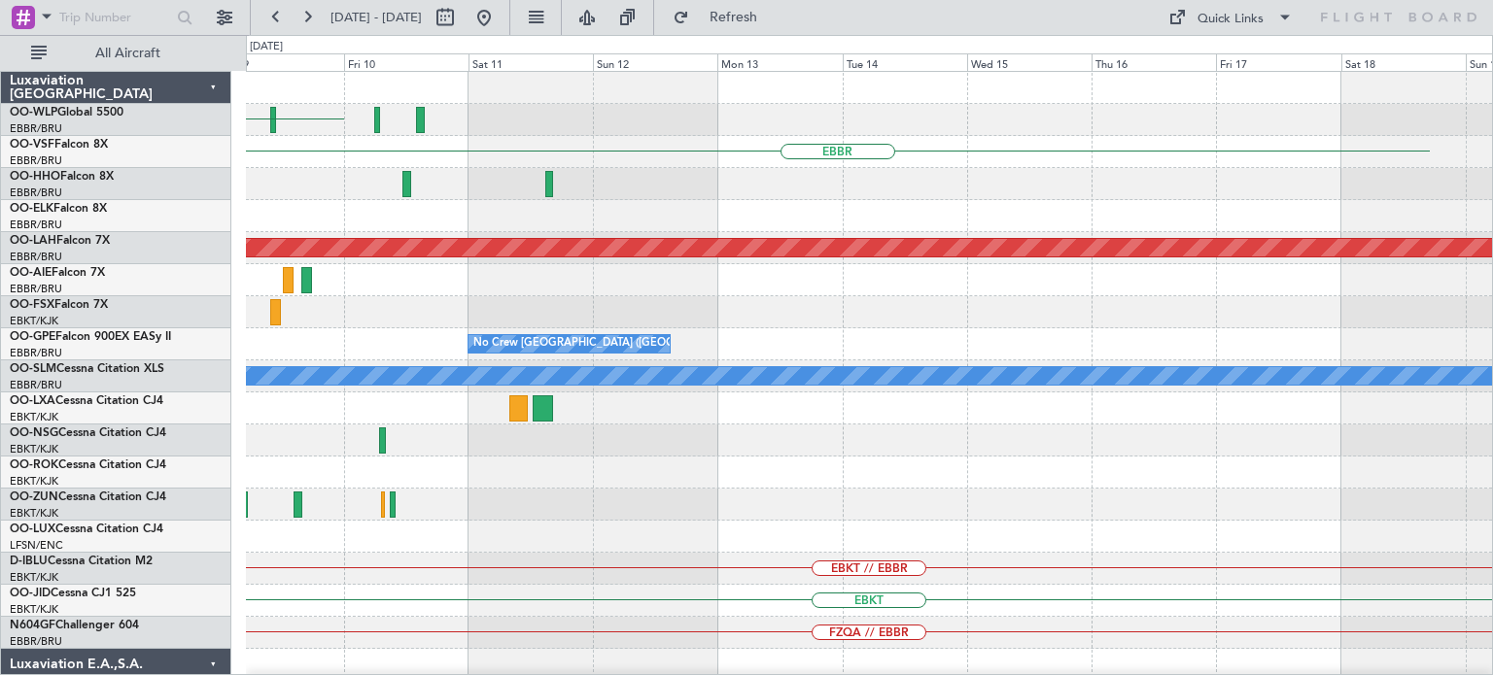
click at [750, 504] on div "EBLG EBBR Planned Maint Alton-st Louis (St Louis Regl) No Crew Brussels (Brusse…" at bounding box center [869, 649] width 1246 height 1155
click at [866, 543] on div "EBLG EBBR Planned Maint Alton-st Louis (St Louis Regl) No Crew Brussels (Brusse…" at bounding box center [869, 649] width 1246 height 1155
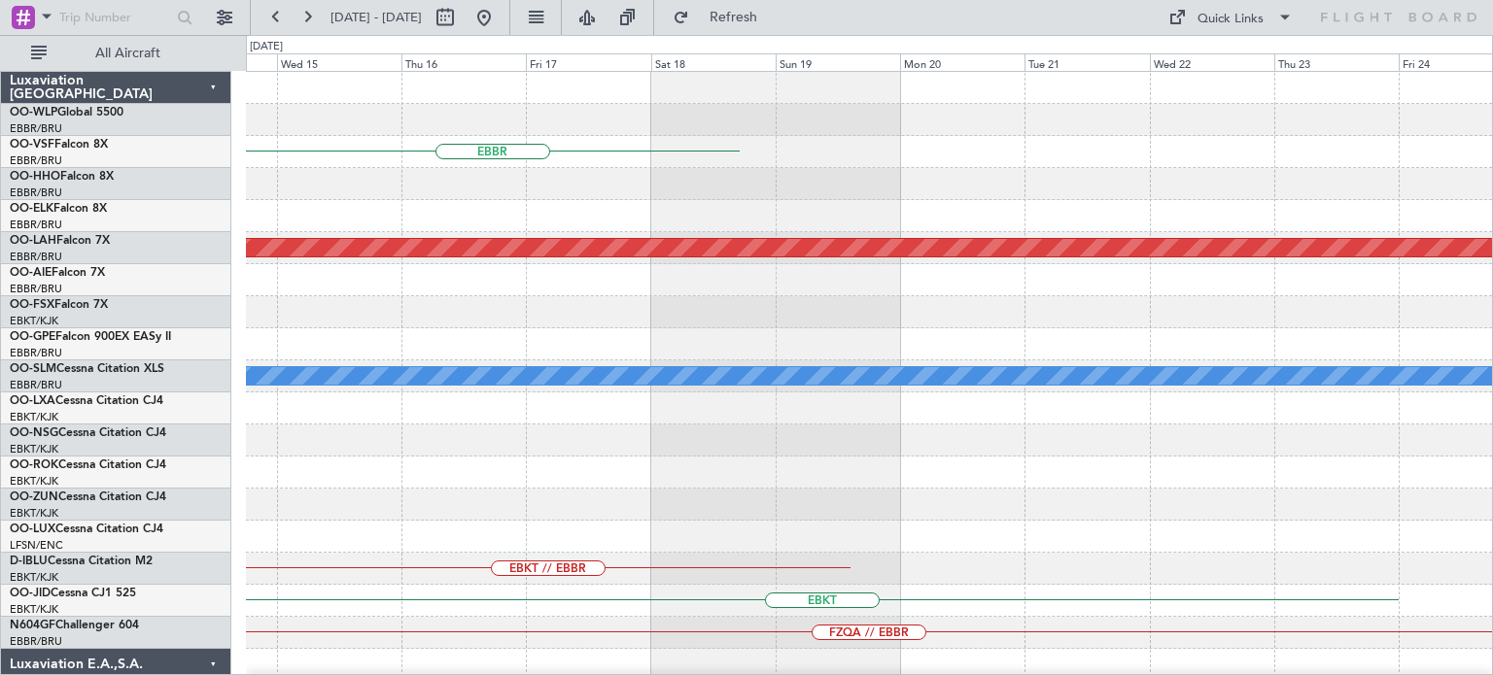
click at [792, 591] on div "EBBR Planned Maint Alton-st Louis (St Louis Regl) No Crew Brussels (Brussels Na…" at bounding box center [869, 649] width 1246 height 1155
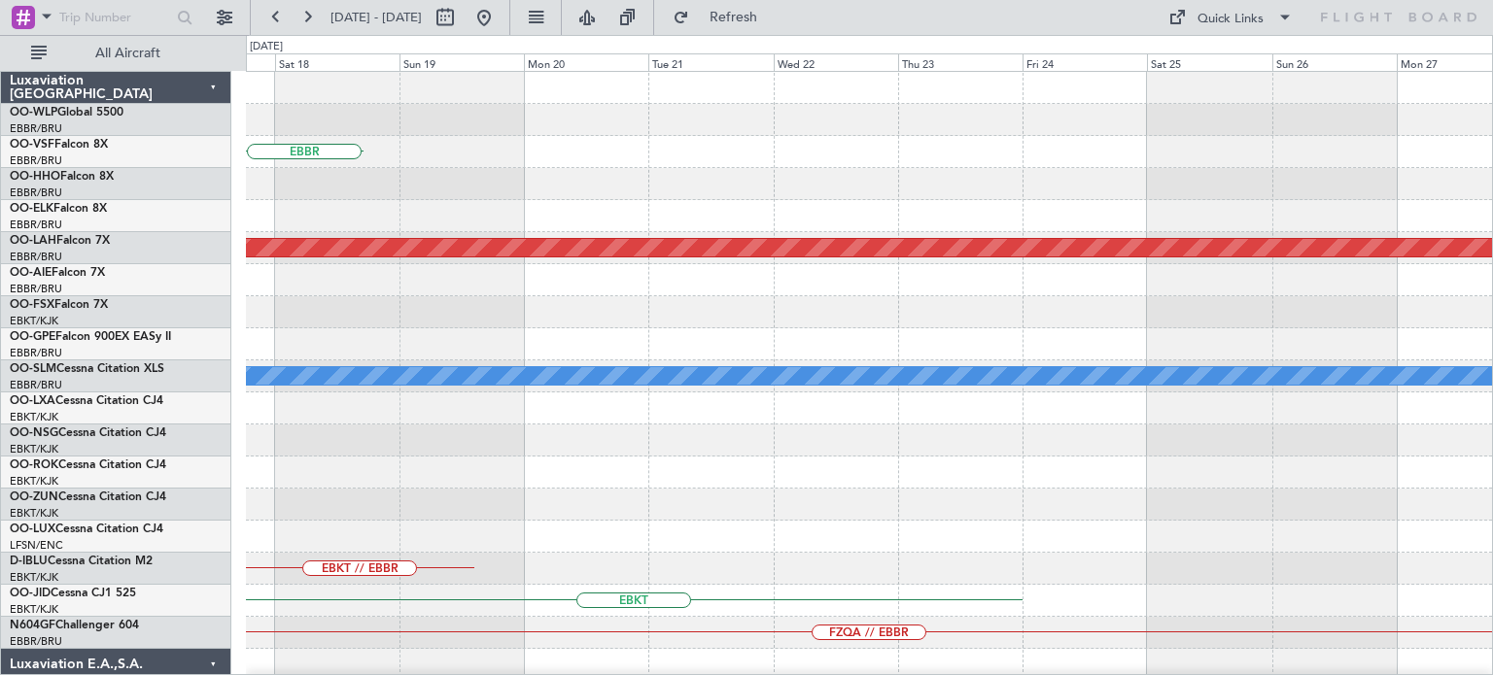
click at [994, 524] on div "EBBR Planned [GEOGRAPHIC_DATA][PERSON_NAME]-[GEOGRAPHIC_DATA][PERSON_NAME] ([GE…" at bounding box center [869, 649] width 1246 height 1155
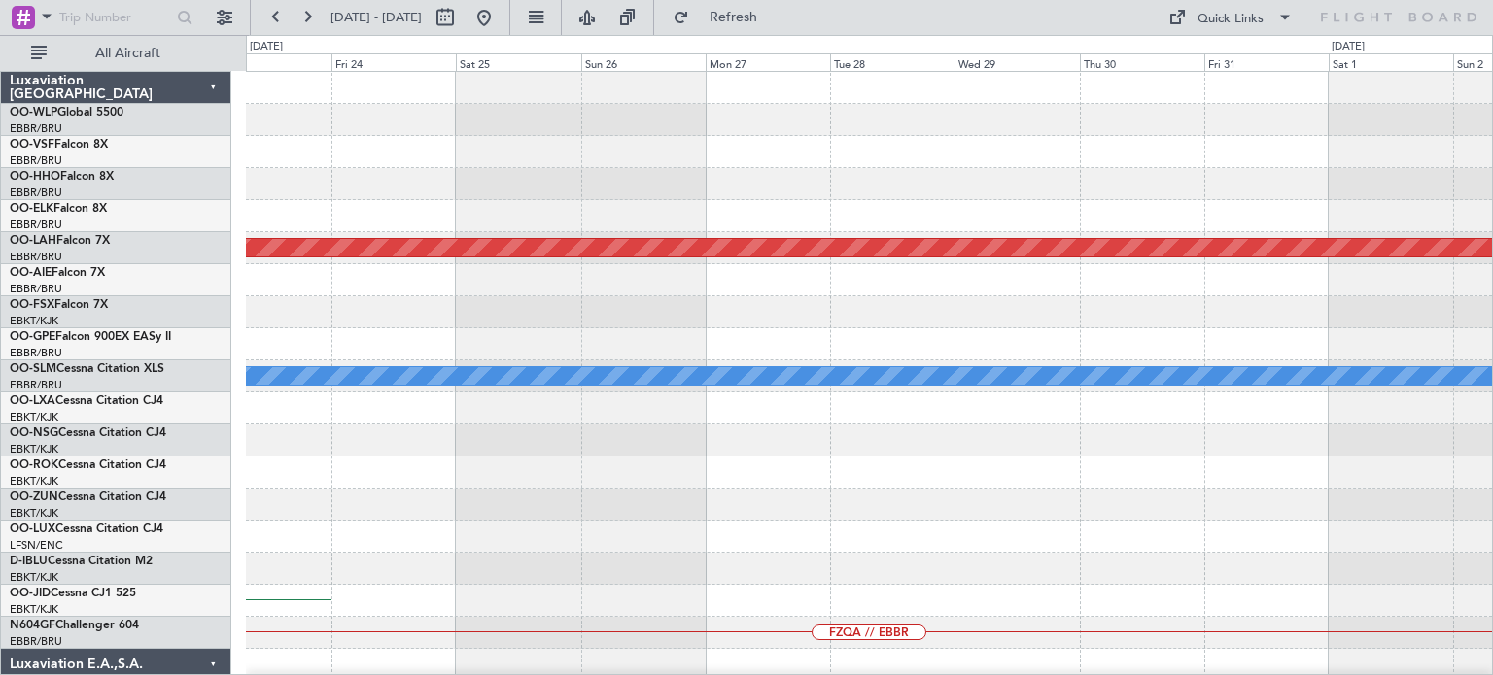
click at [912, 471] on div "Planned Maint Alton-st Louis (St Louis Regl) A/C Unavailable Monchengladbach EB…" at bounding box center [869, 649] width 1246 height 1155
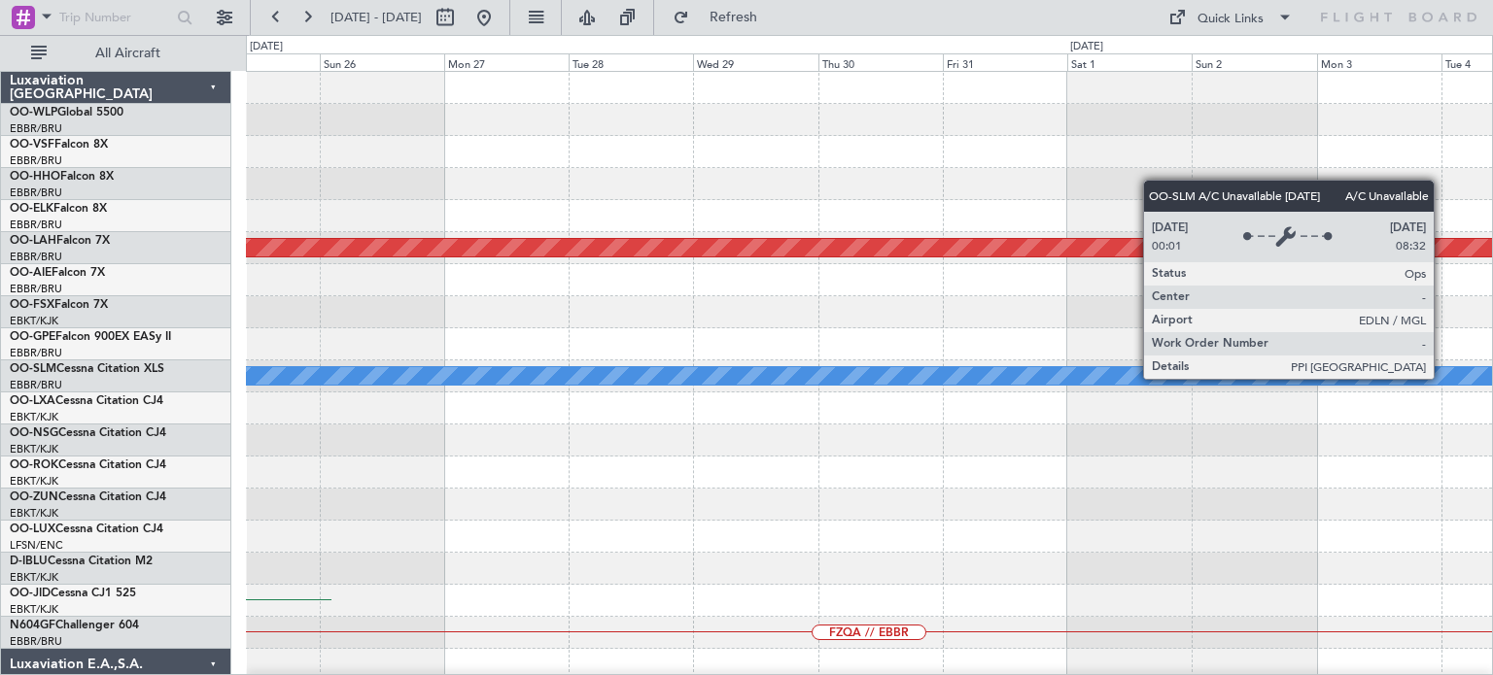
click at [1046, 474] on div "Planned Maint Alton-st Louis (St Louis Regl) A/C Unavailable Monchengladbach EB…" at bounding box center [869, 649] width 1246 height 1155
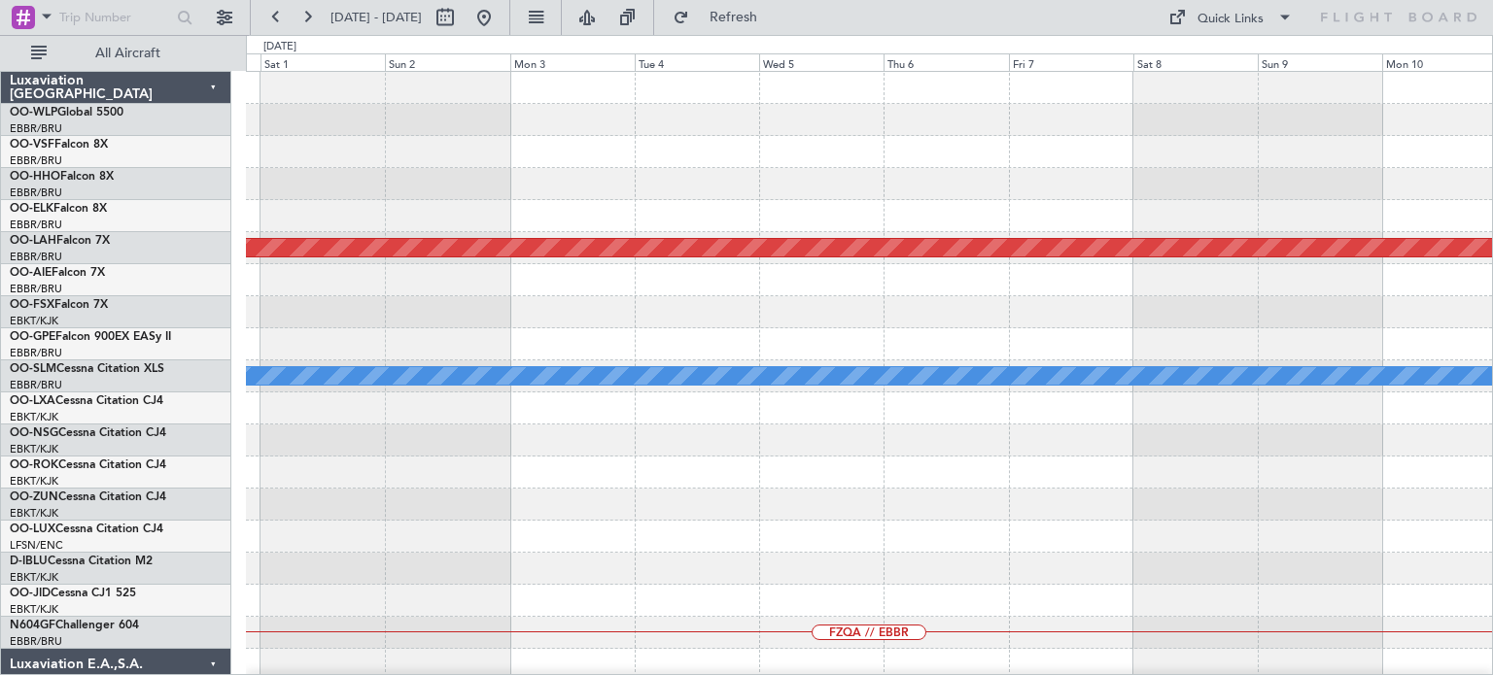
click at [968, 504] on div "Planned Maint [PERSON_NAME]-[GEOGRAPHIC_DATA][PERSON_NAME] ([GEOGRAPHIC_DATA][P…" at bounding box center [869, 649] width 1246 height 1155
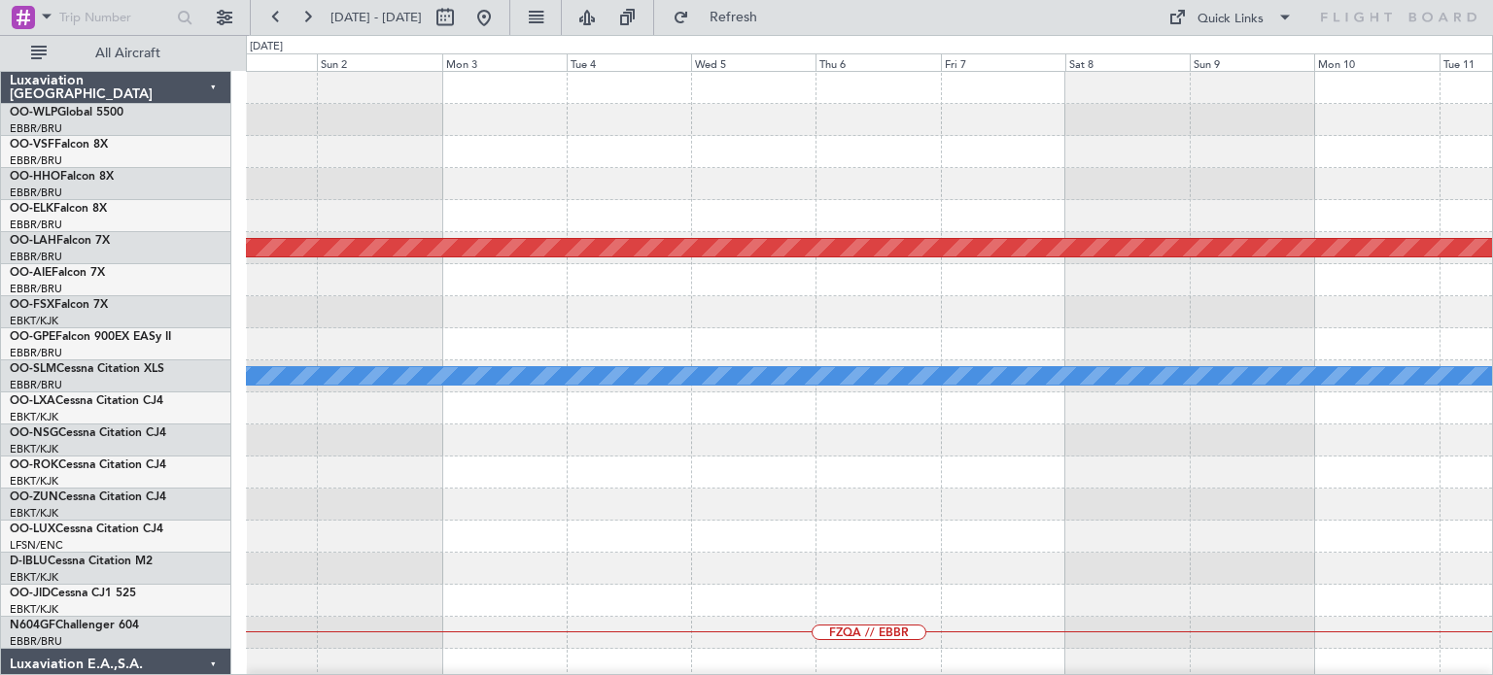
click at [968, 452] on div "Planned Maint [PERSON_NAME]-[GEOGRAPHIC_DATA][PERSON_NAME] ([GEOGRAPHIC_DATA][P…" at bounding box center [869, 649] width 1246 height 1155
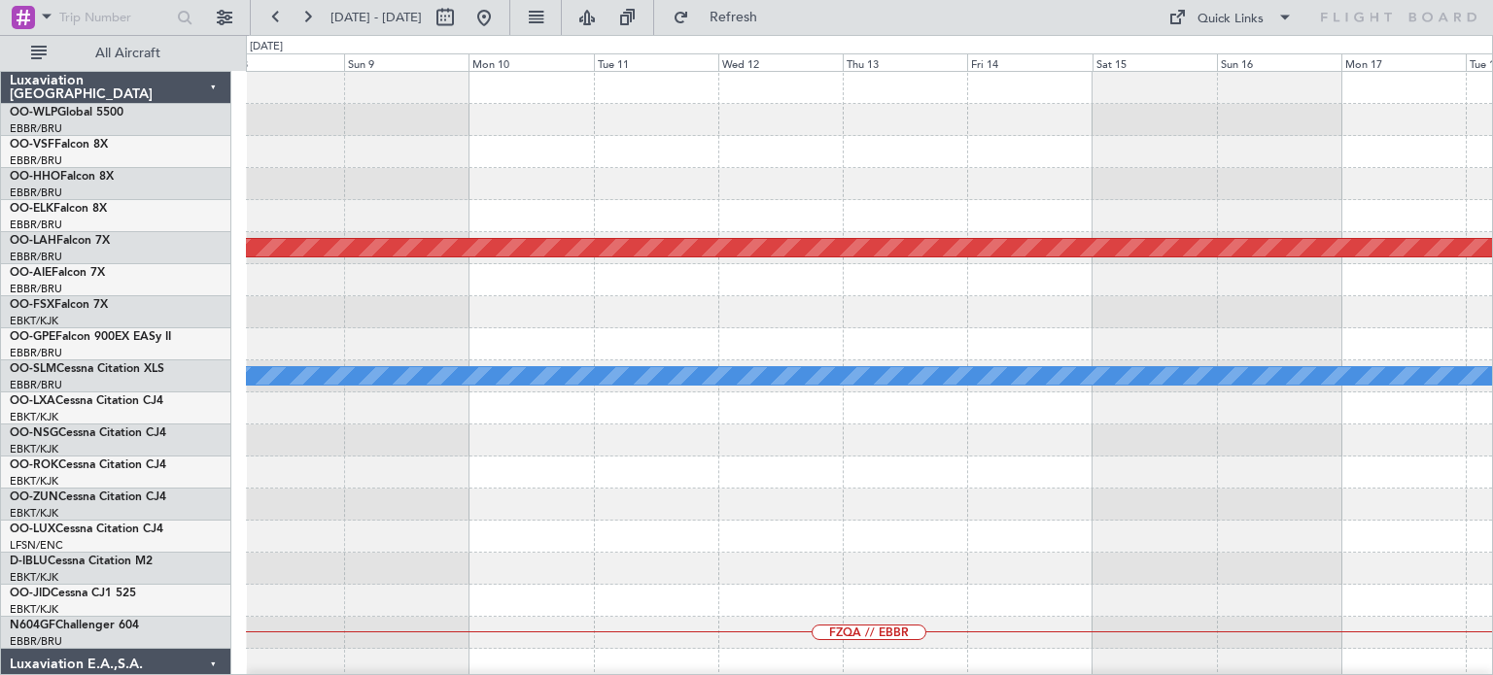
click at [1007, 455] on div "Planned Maint [PERSON_NAME]-[GEOGRAPHIC_DATA][PERSON_NAME] ([GEOGRAPHIC_DATA][P…" at bounding box center [869, 649] width 1246 height 1155
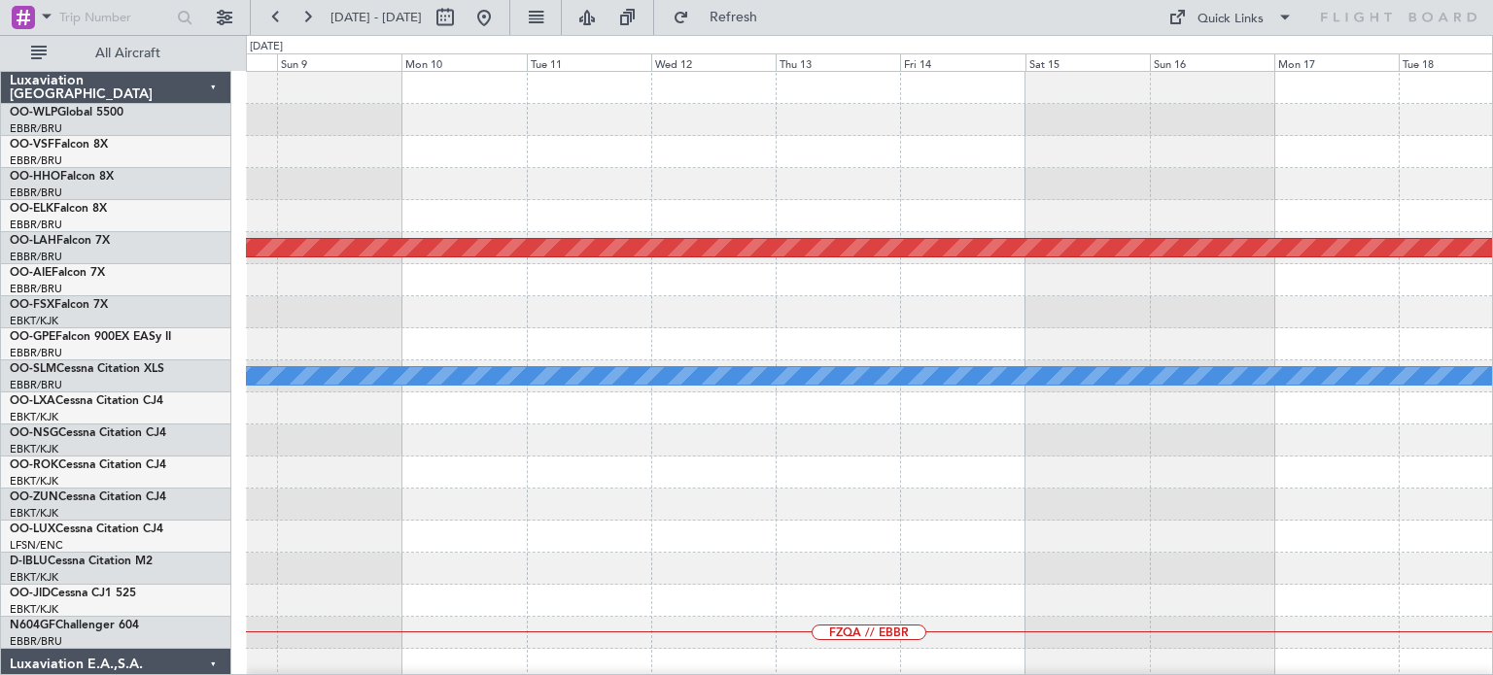
click at [1028, 485] on div "Planned Maint [PERSON_NAME]-[GEOGRAPHIC_DATA][PERSON_NAME] ([GEOGRAPHIC_DATA][P…" at bounding box center [869, 649] width 1246 height 1155
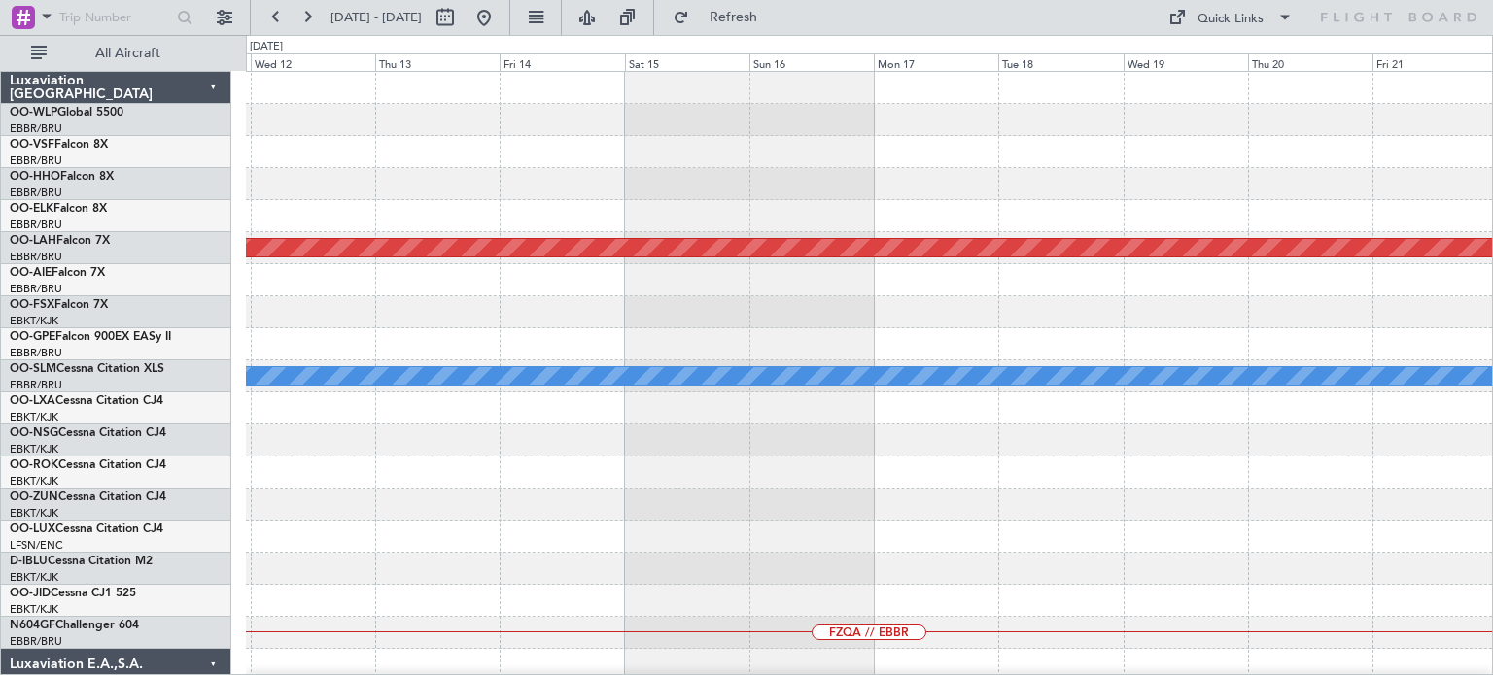
click at [987, 487] on div "Planned Maint [PERSON_NAME]-[GEOGRAPHIC_DATA][PERSON_NAME] ([GEOGRAPHIC_DATA][P…" at bounding box center [869, 649] width 1246 height 1155
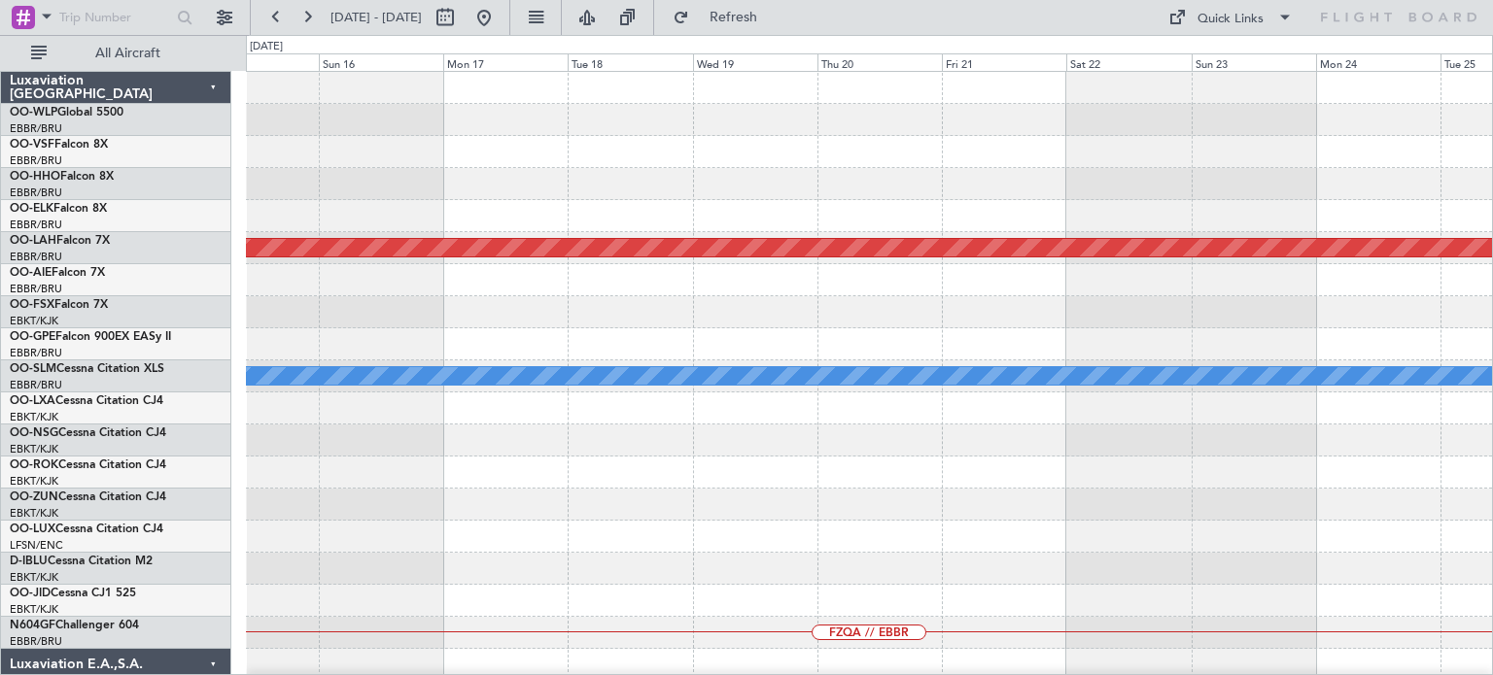
click at [1081, 469] on div "Planned Maint [PERSON_NAME]-[GEOGRAPHIC_DATA][PERSON_NAME] ([GEOGRAPHIC_DATA][P…" at bounding box center [869, 649] width 1246 height 1155
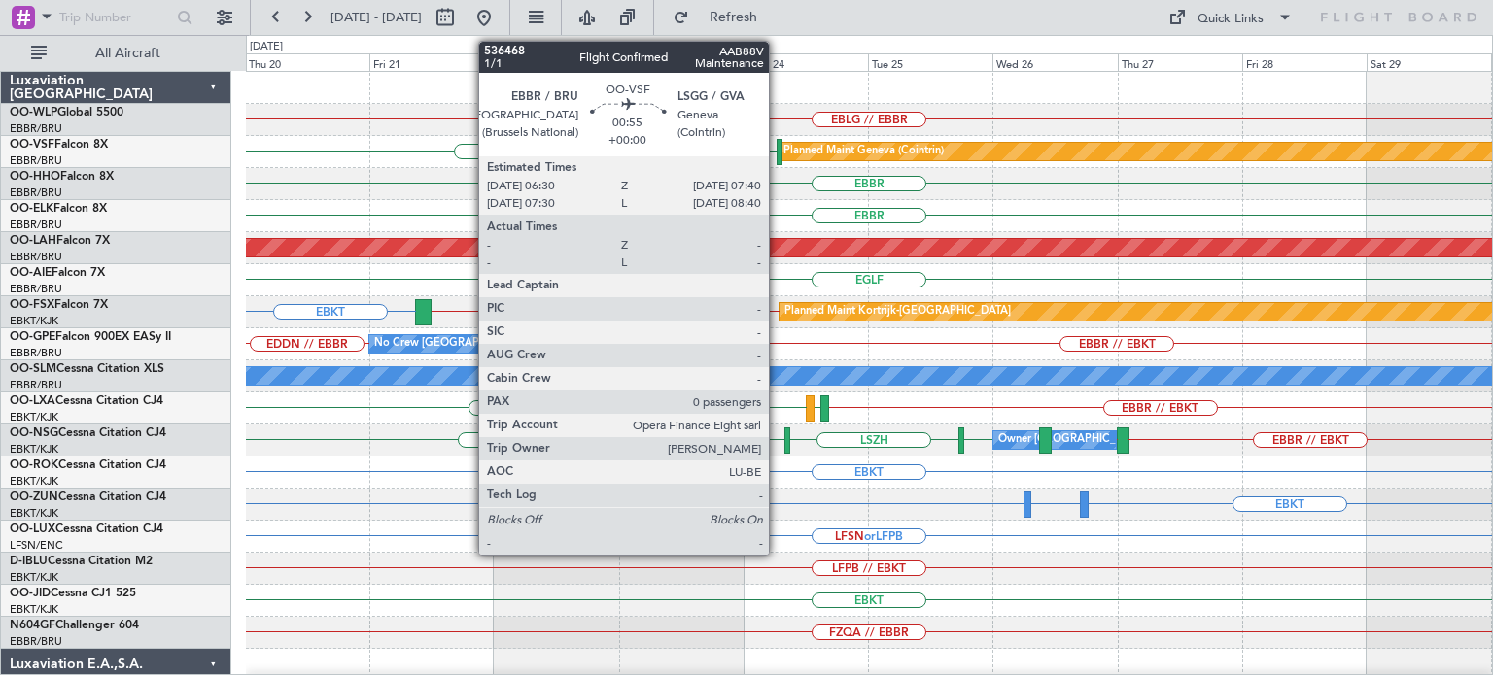
click at [778, 148] on div at bounding box center [780, 152] width 7 height 26
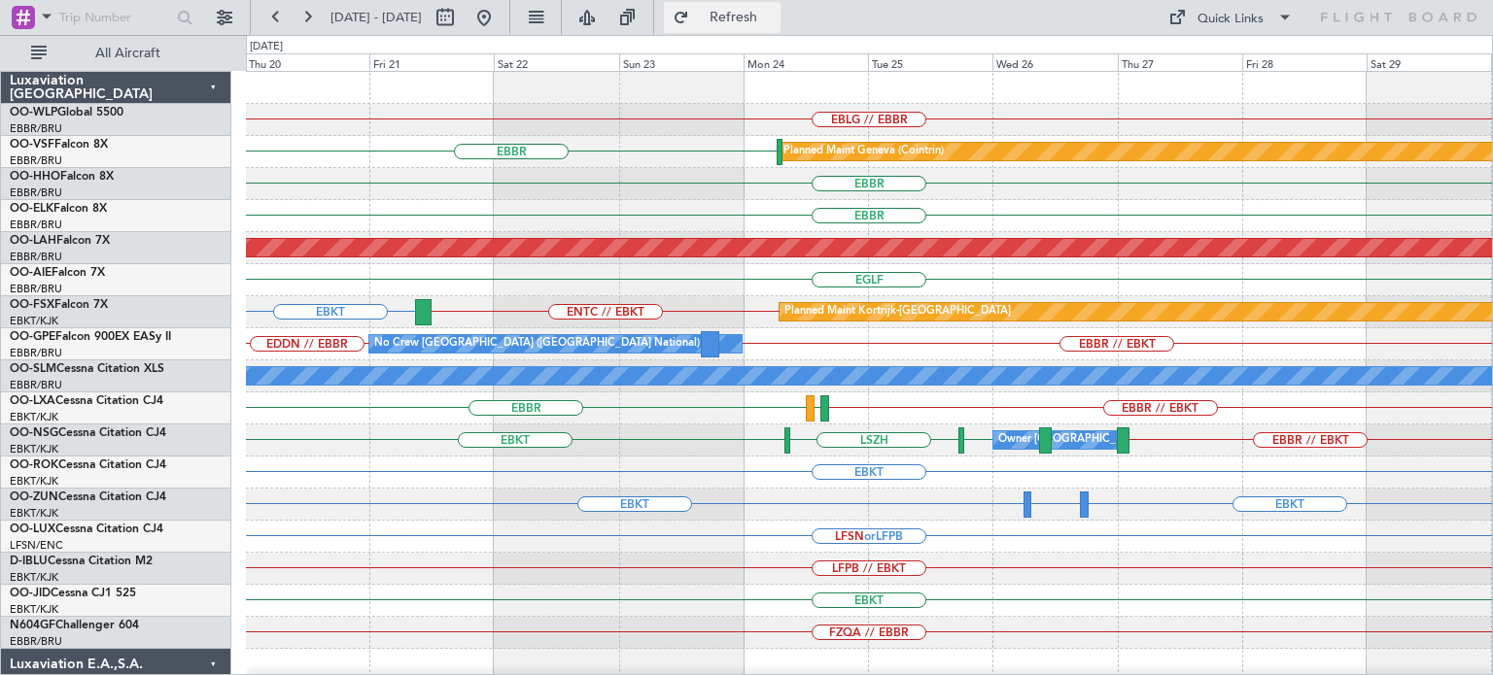
click at [753, 11] on button "Refresh" at bounding box center [722, 17] width 117 height 31
click at [500, 11] on button at bounding box center [483, 17] width 31 height 31
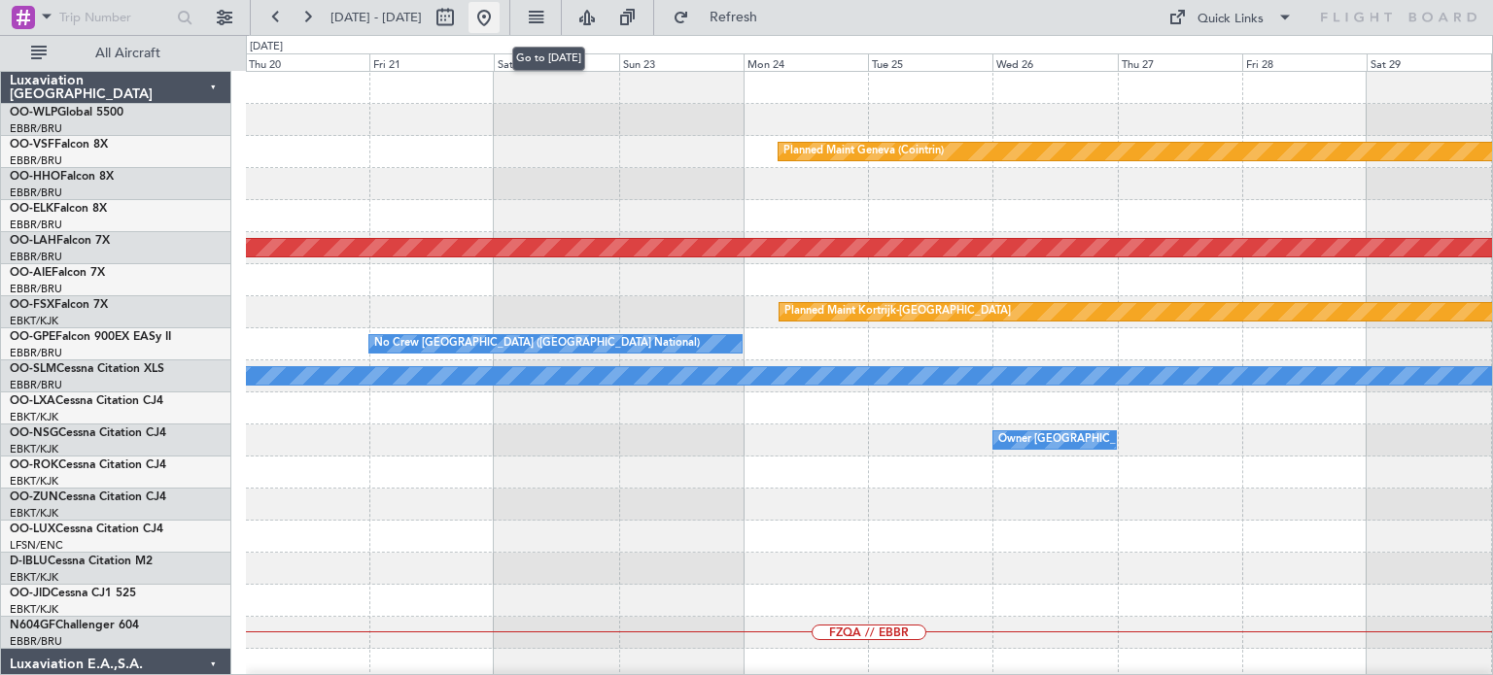
click at [500, 17] on button at bounding box center [483, 17] width 31 height 31
click at [500, 14] on button at bounding box center [483, 17] width 31 height 31
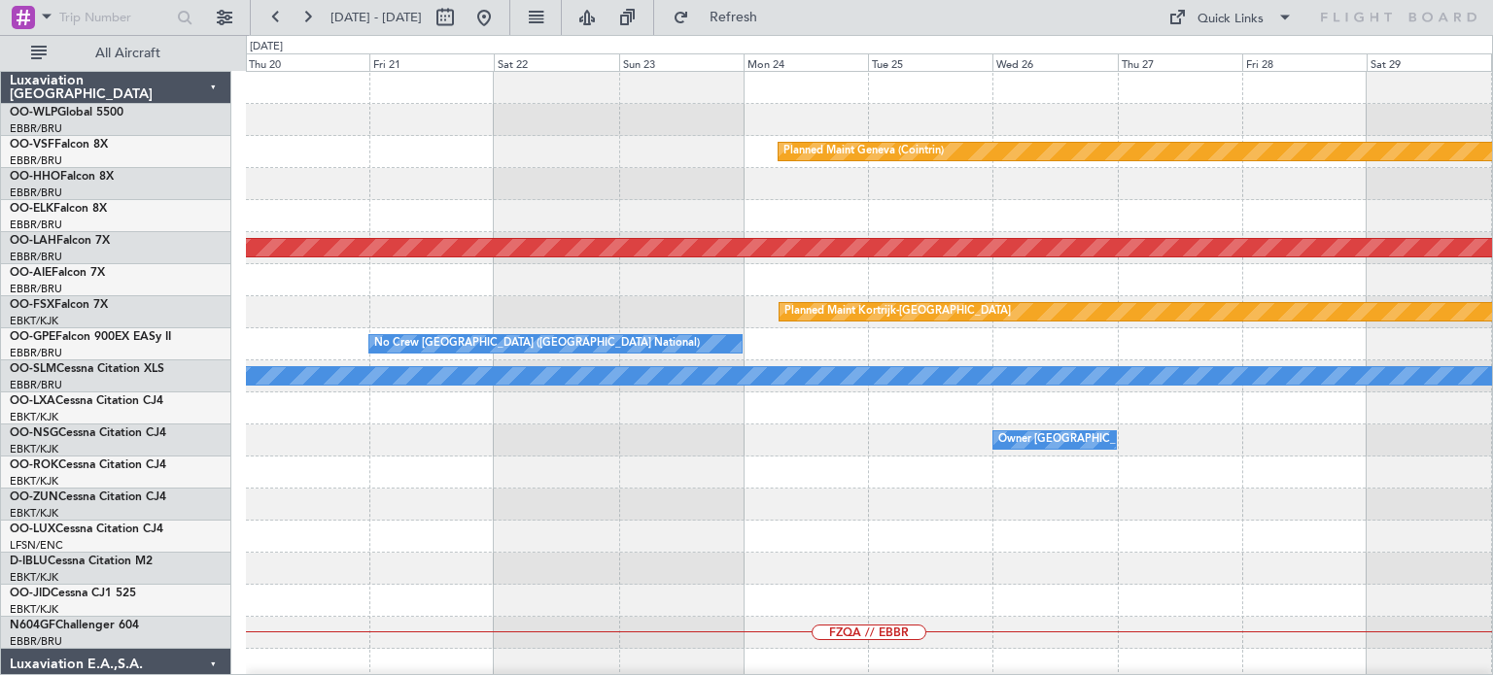
click at [537, 83] on div at bounding box center [869, 88] width 1246 height 32
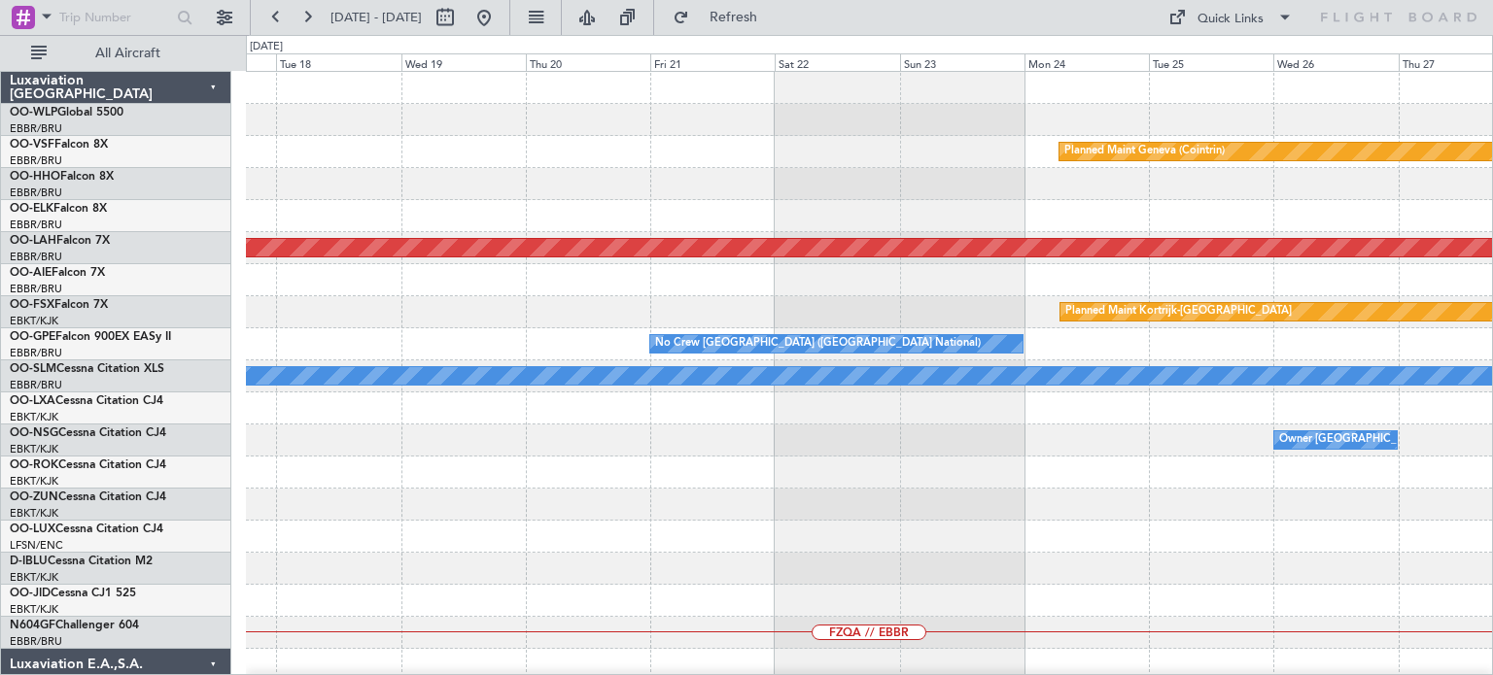
click at [855, 138] on div "Planned Maint Geneva (Cointrin) Planned Maint Alton-st Louis (St Louis Regl) Pl…" at bounding box center [869, 649] width 1246 height 1155
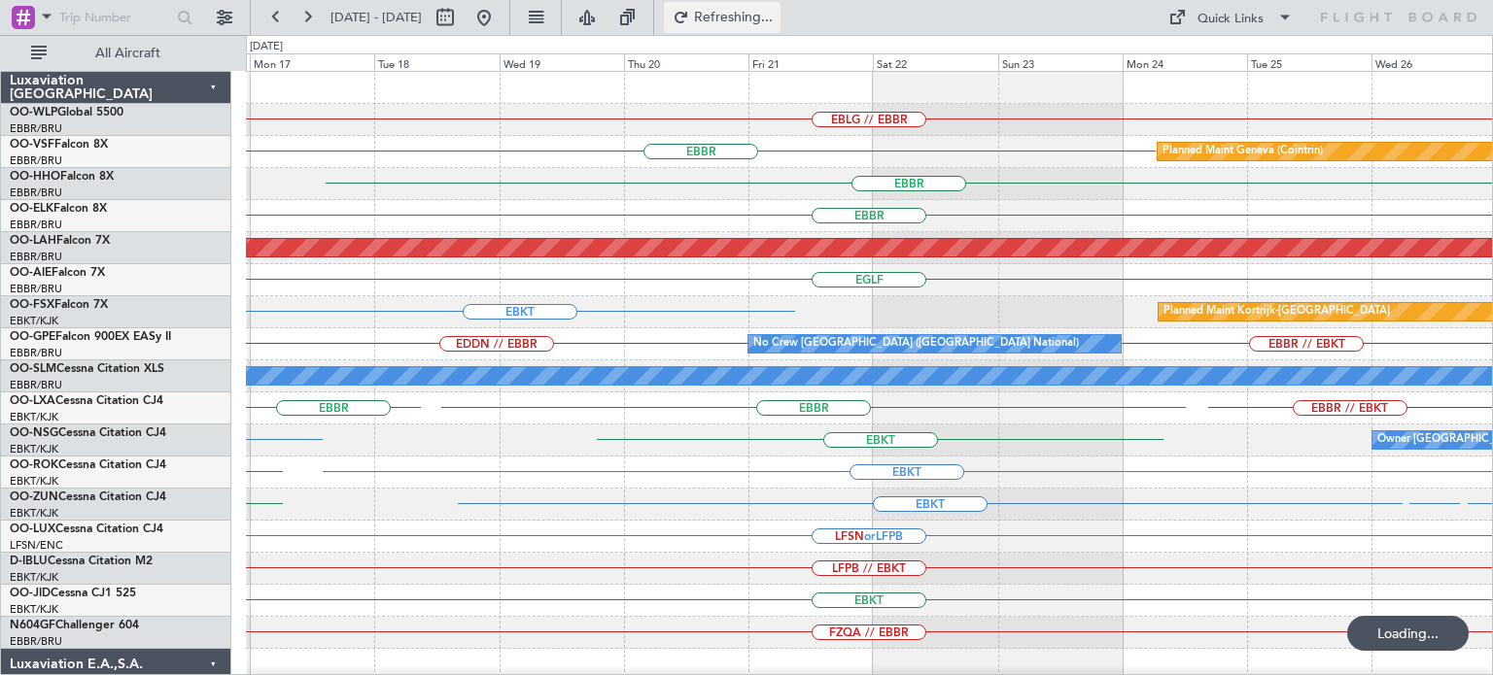
click at [775, 15] on span "Refreshing..." at bounding box center [734, 18] width 82 height 14
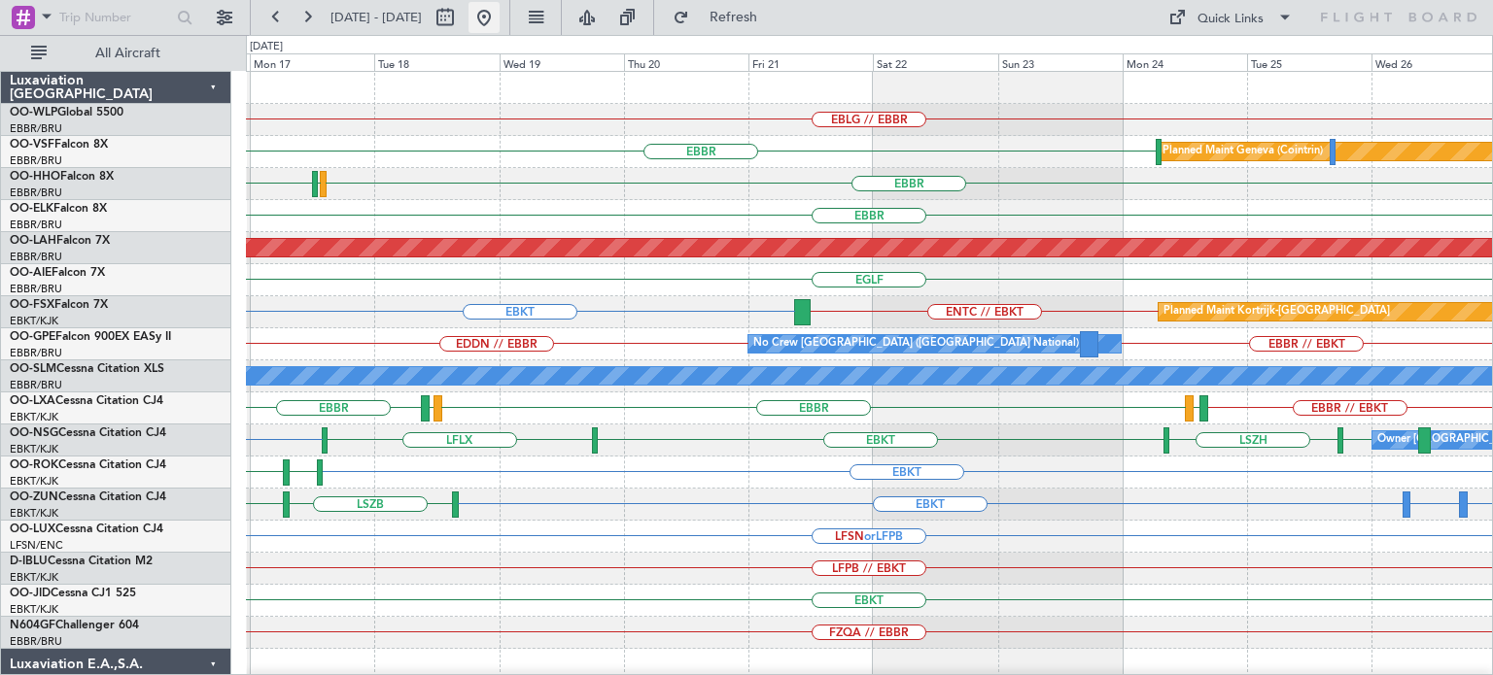
click at [500, 17] on button at bounding box center [483, 17] width 31 height 31
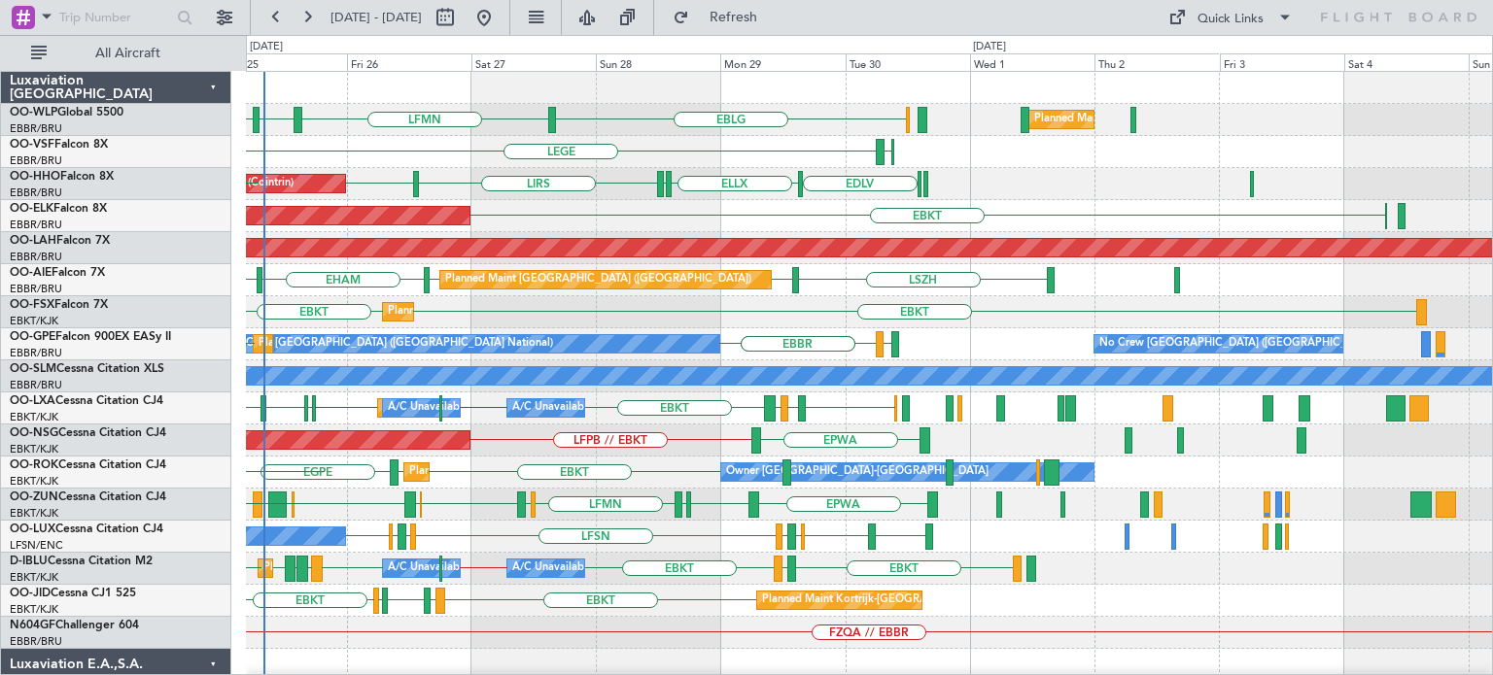
click at [591, 215] on div "LFMN EBLG EBLG LIML Planned Maint Milan (Linate) LIBD ELLX EBLG LEGE ELLX LFMN …" at bounding box center [869, 649] width 1246 height 1155
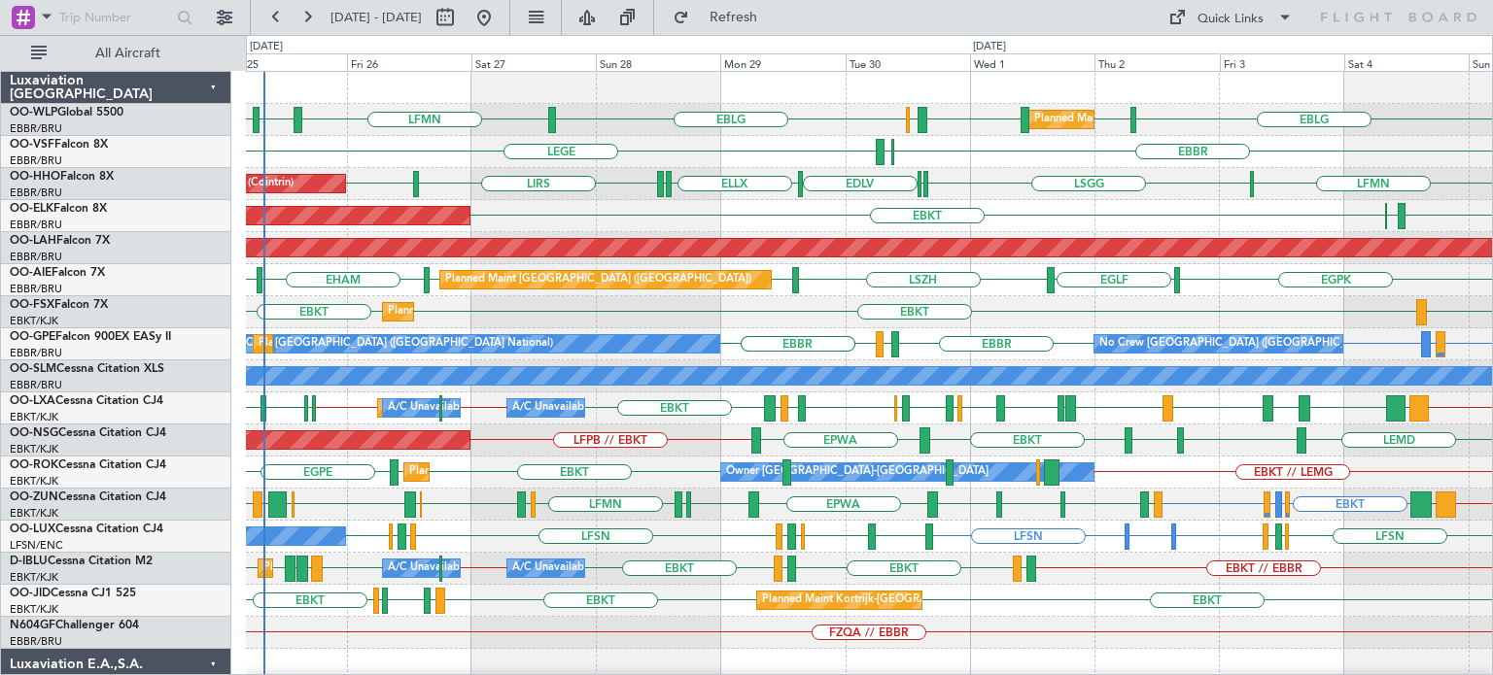
click at [571, 217] on div "Planned Maint Kortrijk-Wevelgem EBKT LFMN EBBR" at bounding box center [869, 216] width 1246 height 32
click at [1038, 214] on div "EBKT LFMN EBBR Planned Maint Kortrijk-Wevelgem" at bounding box center [869, 216] width 1246 height 32
